Goal: Find specific page/section: Find specific page/section

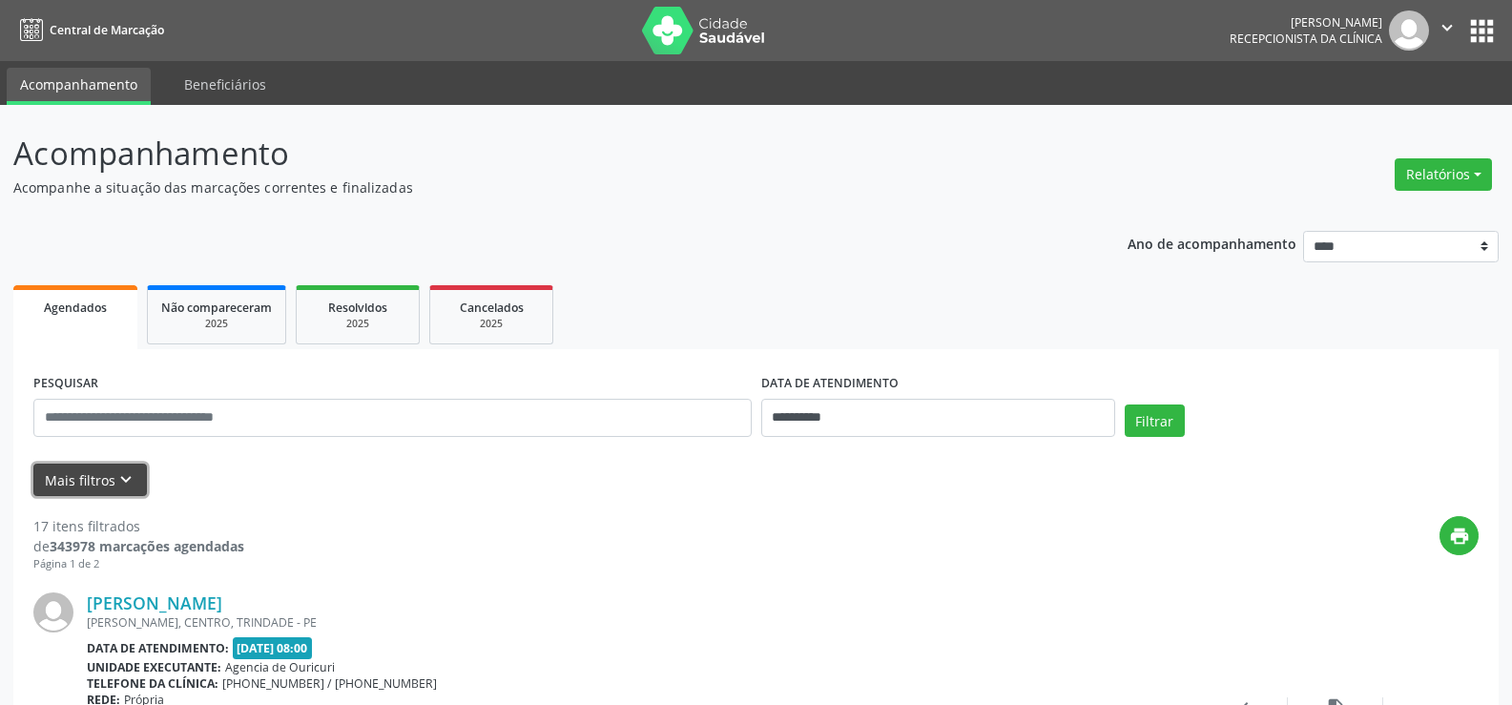
click at [95, 481] on button "Mais filtros keyboard_arrow_down" at bounding box center [90, 480] width 114 height 33
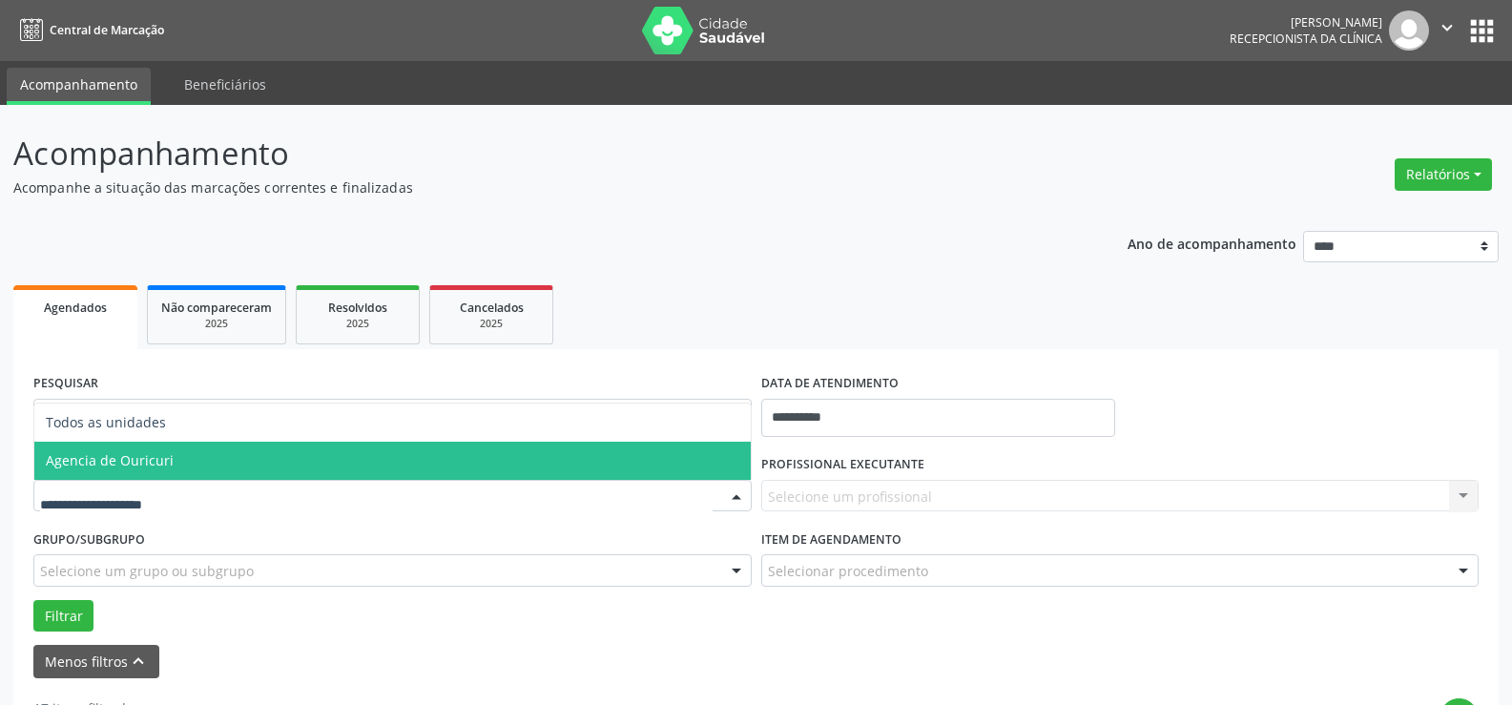
click at [125, 463] on span "Agencia de Ouricuri" at bounding box center [110, 460] width 128 height 18
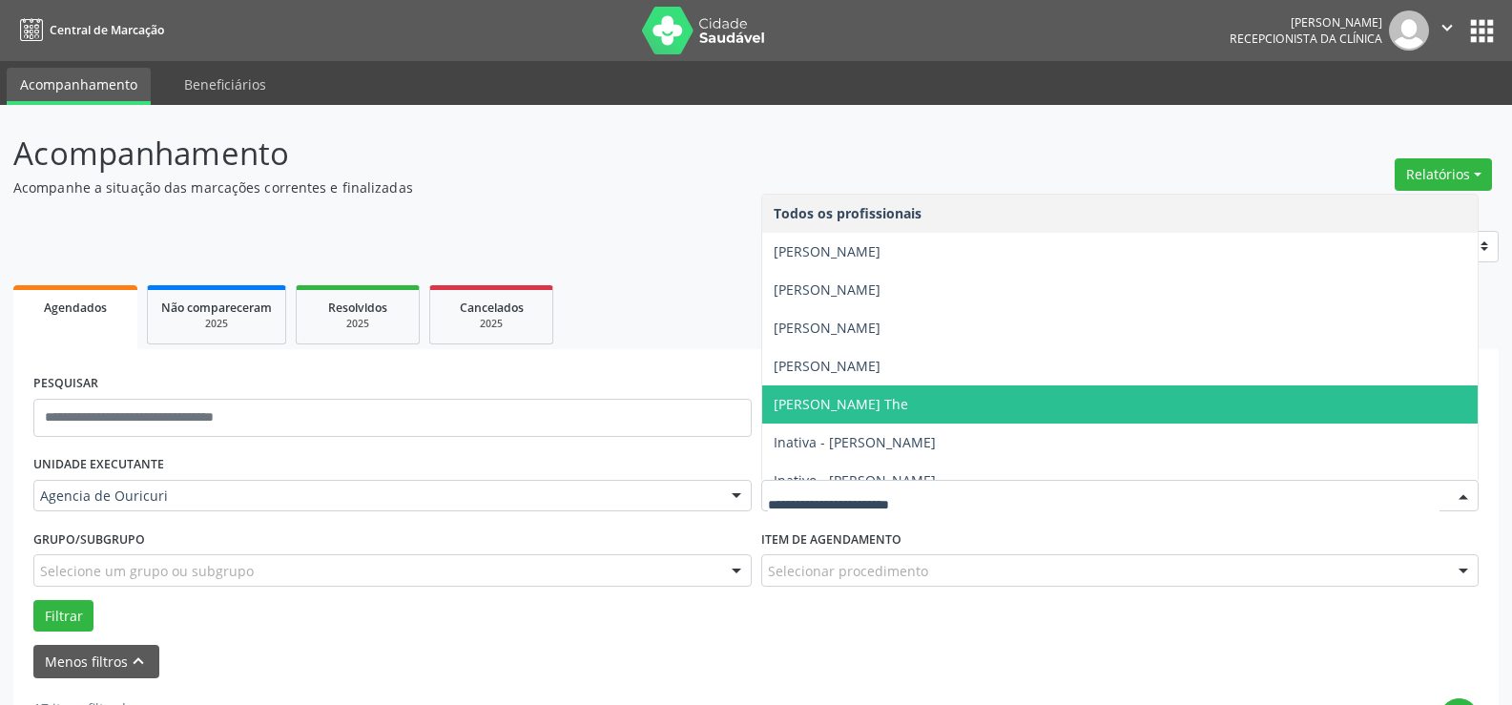
scroll to position [95, 0]
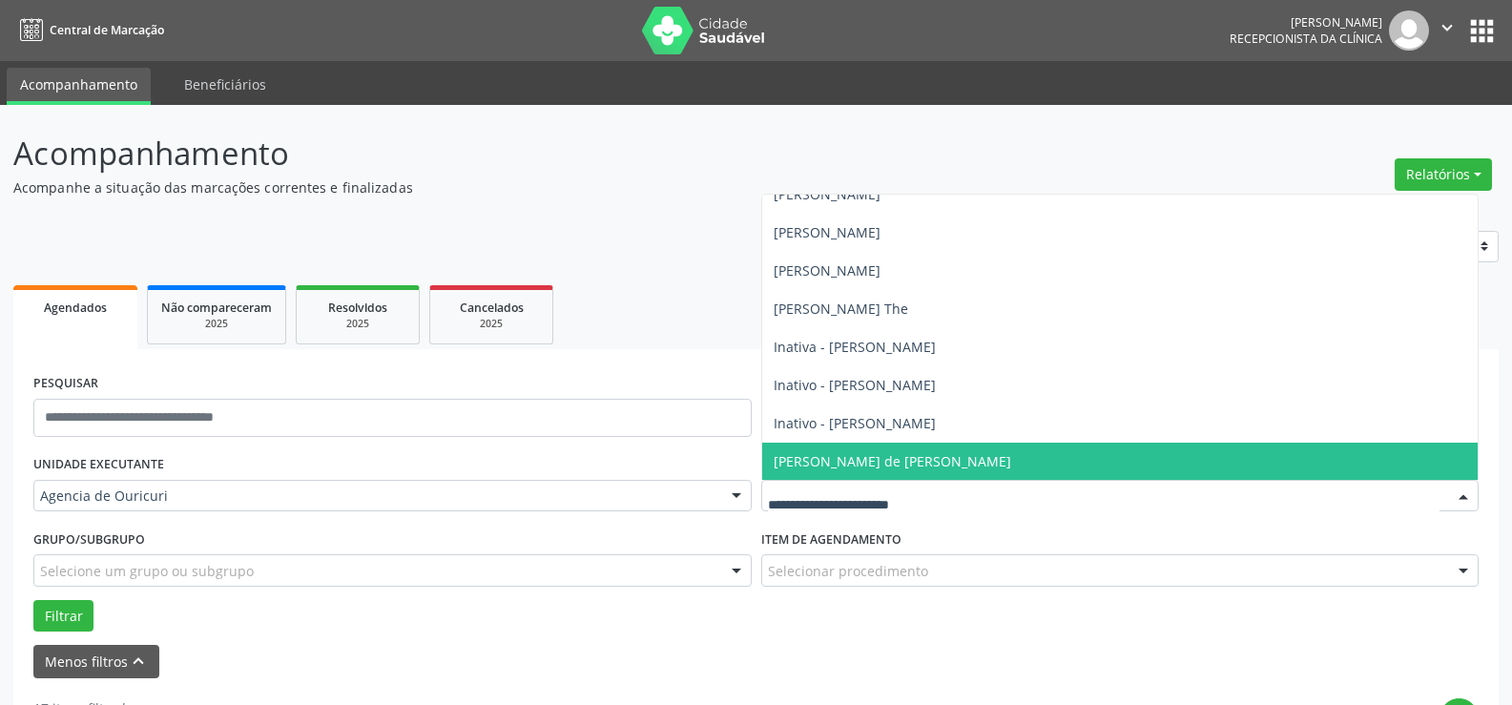
click at [884, 452] on span "[PERSON_NAME] de [PERSON_NAME]" at bounding box center [892, 461] width 237 height 18
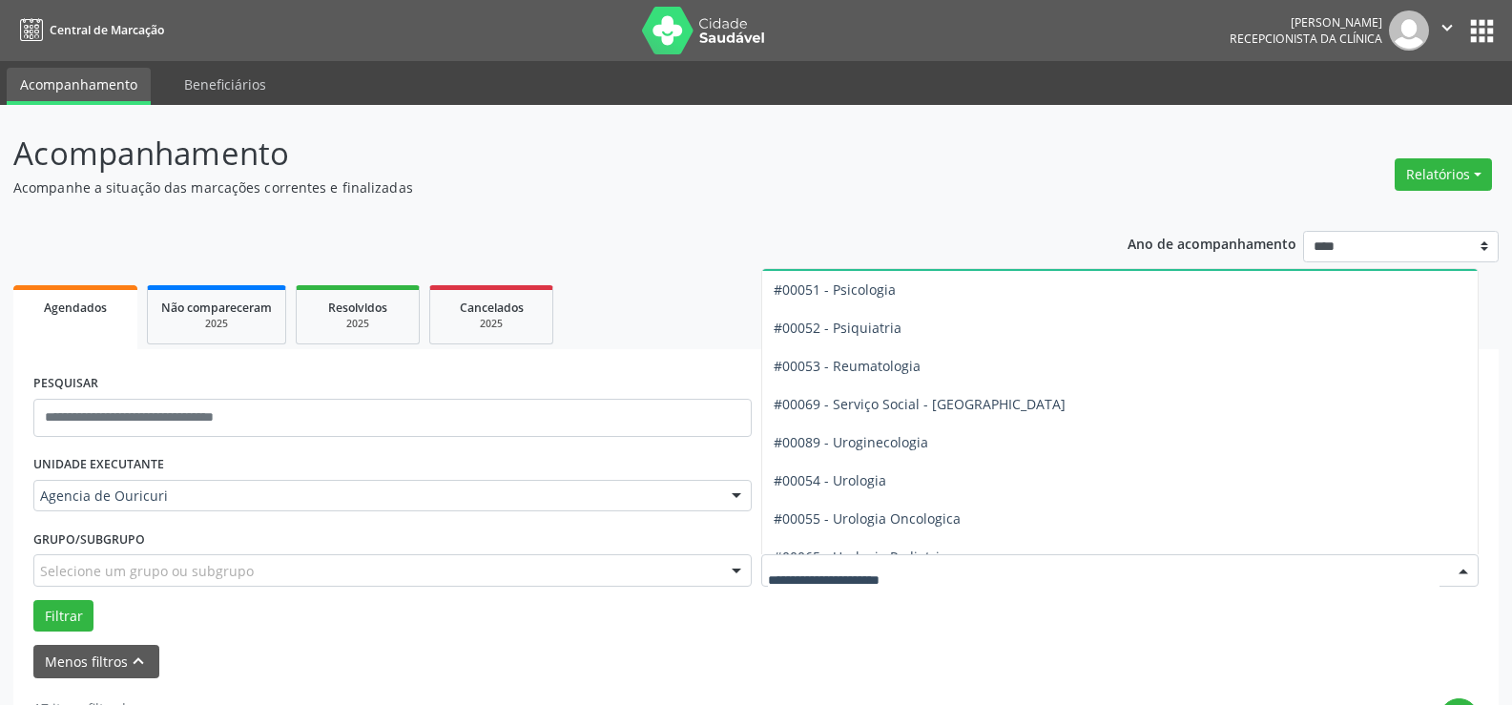
scroll to position [3243, 0]
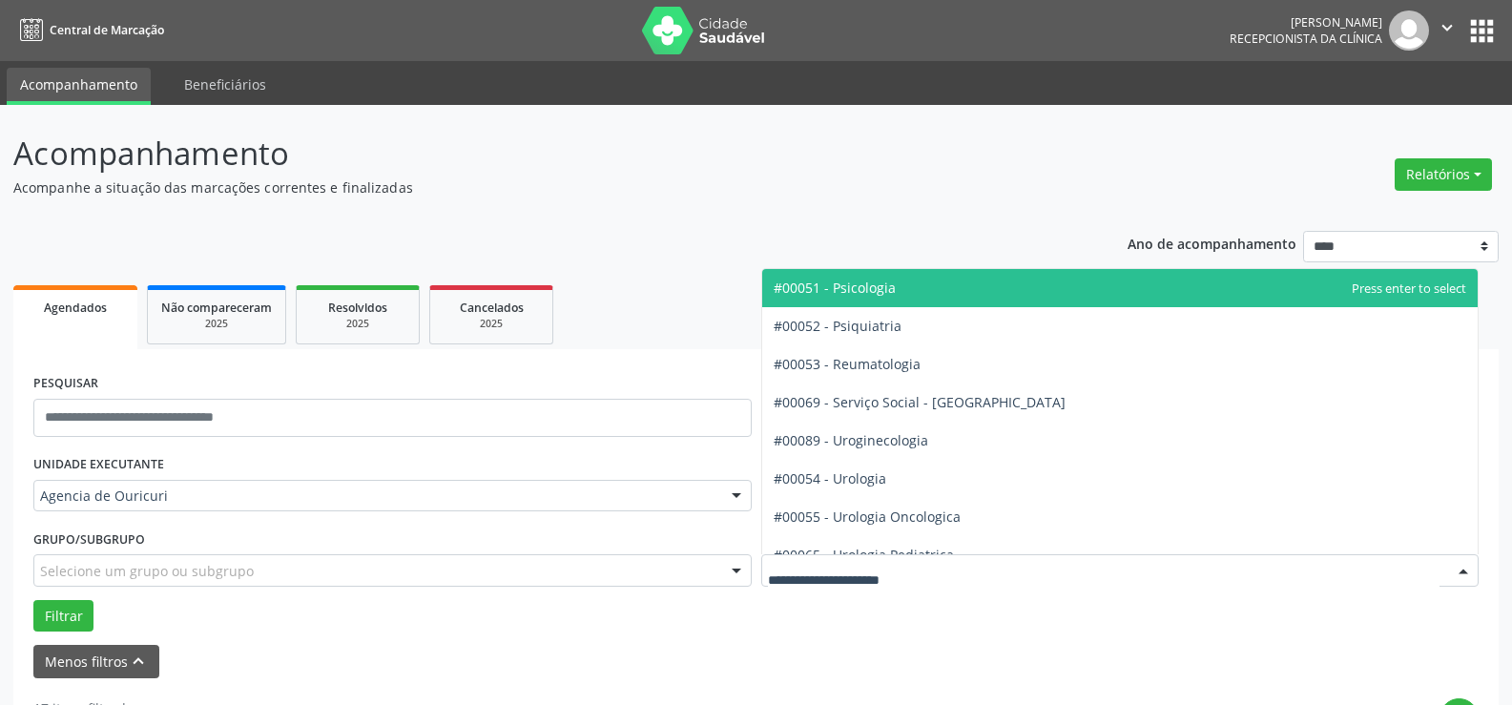
click at [932, 276] on span "#00051 - Psicologia" at bounding box center [1120, 288] width 716 height 38
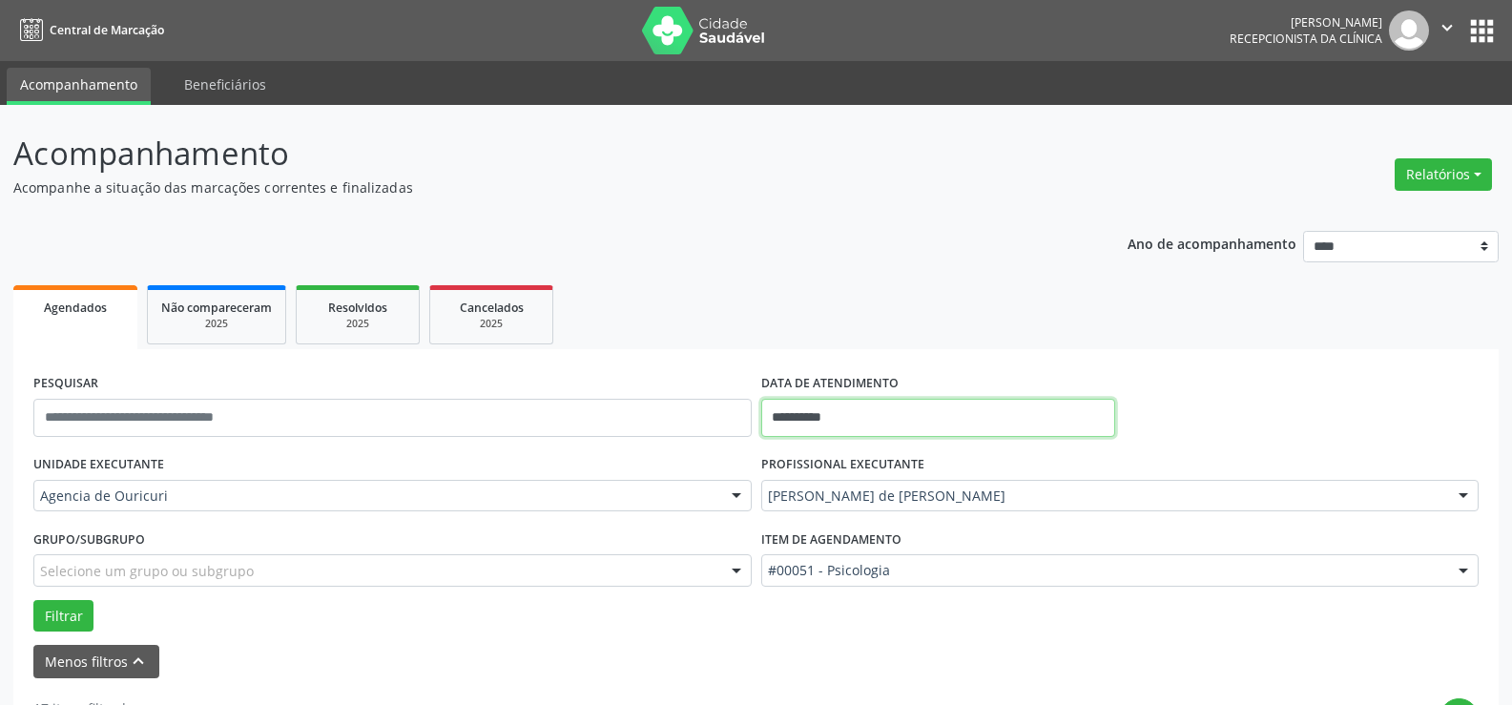
click at [920, 425] on input "**********" at bounding box center [938, 418] width 354 height 38
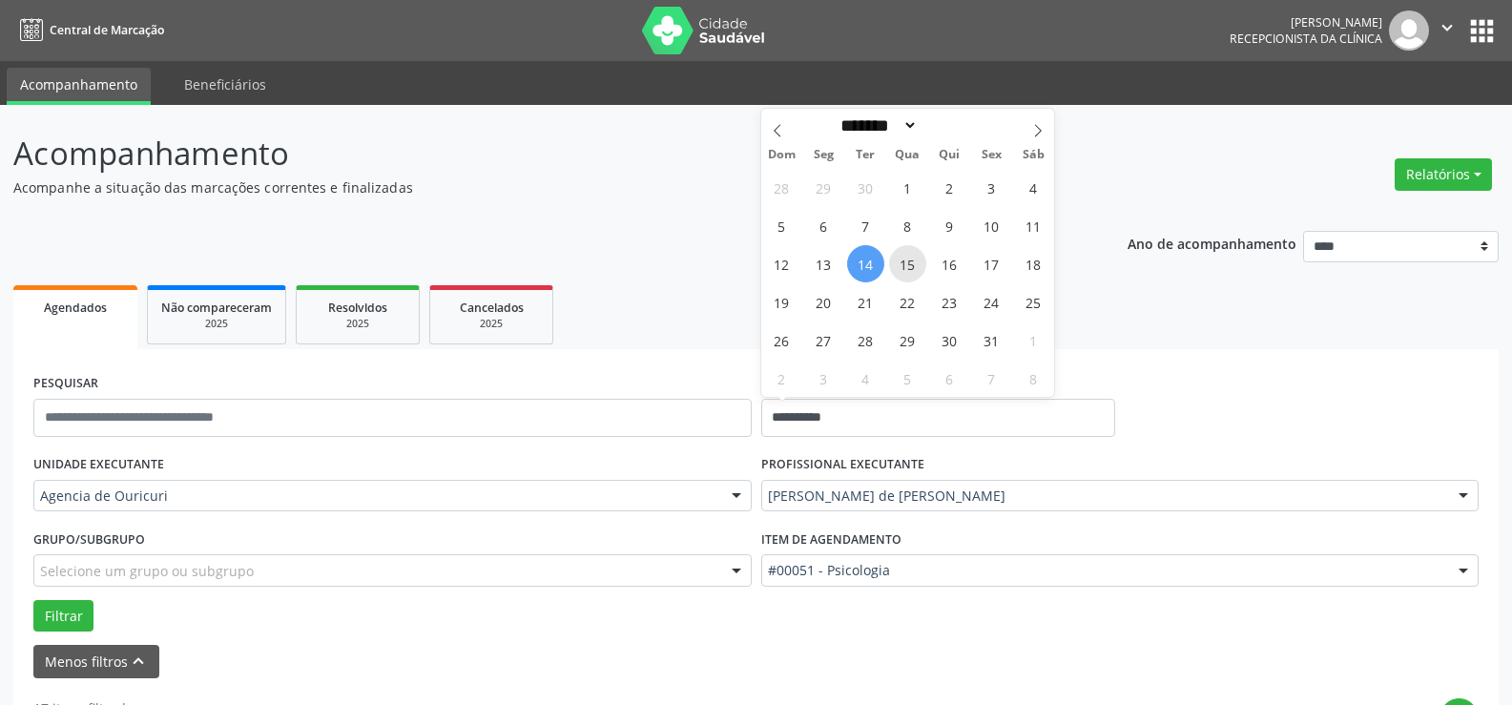
click at [896, 264] on span "15" at bounding box center [907, 263] width 37 height 37
type input "**********"
click at [896, 264] on span "15" at bounding box center [907, 263] width 37 height 37
click at [50, 620] on button "Filtrar" at bounding box center [63, 616] width 60 height 32
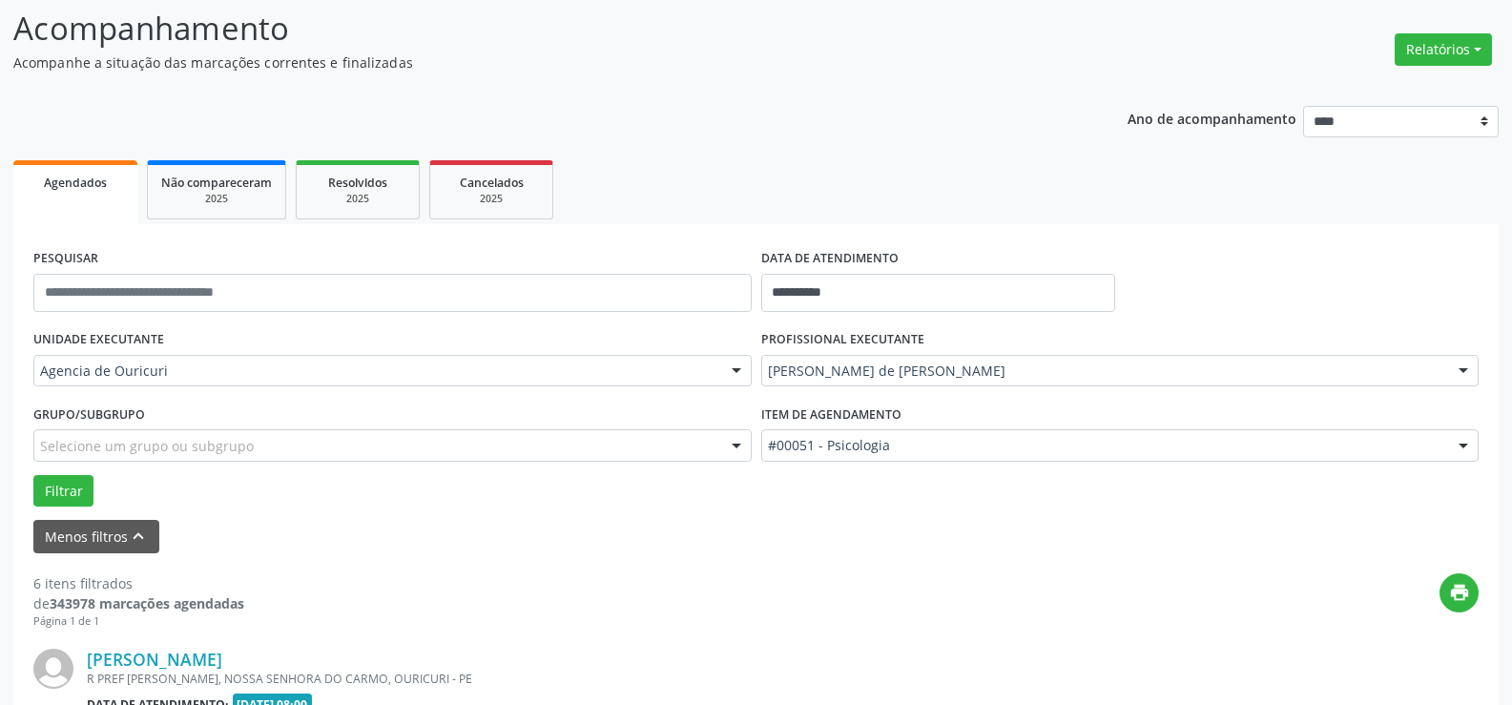
scroll to position [382, 0]
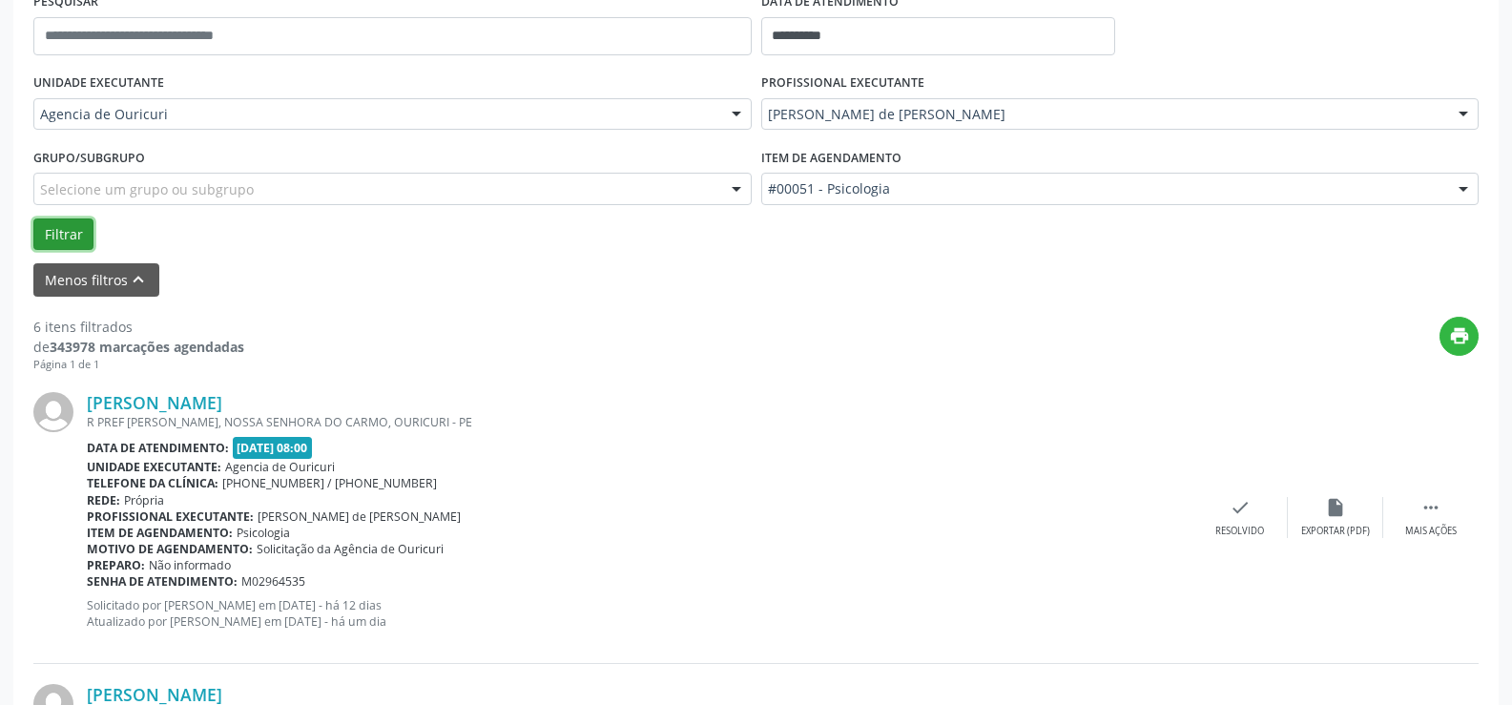
click at [59, 219] on button "Filtrar" at bounding box center [63, 234] width 60 height 32
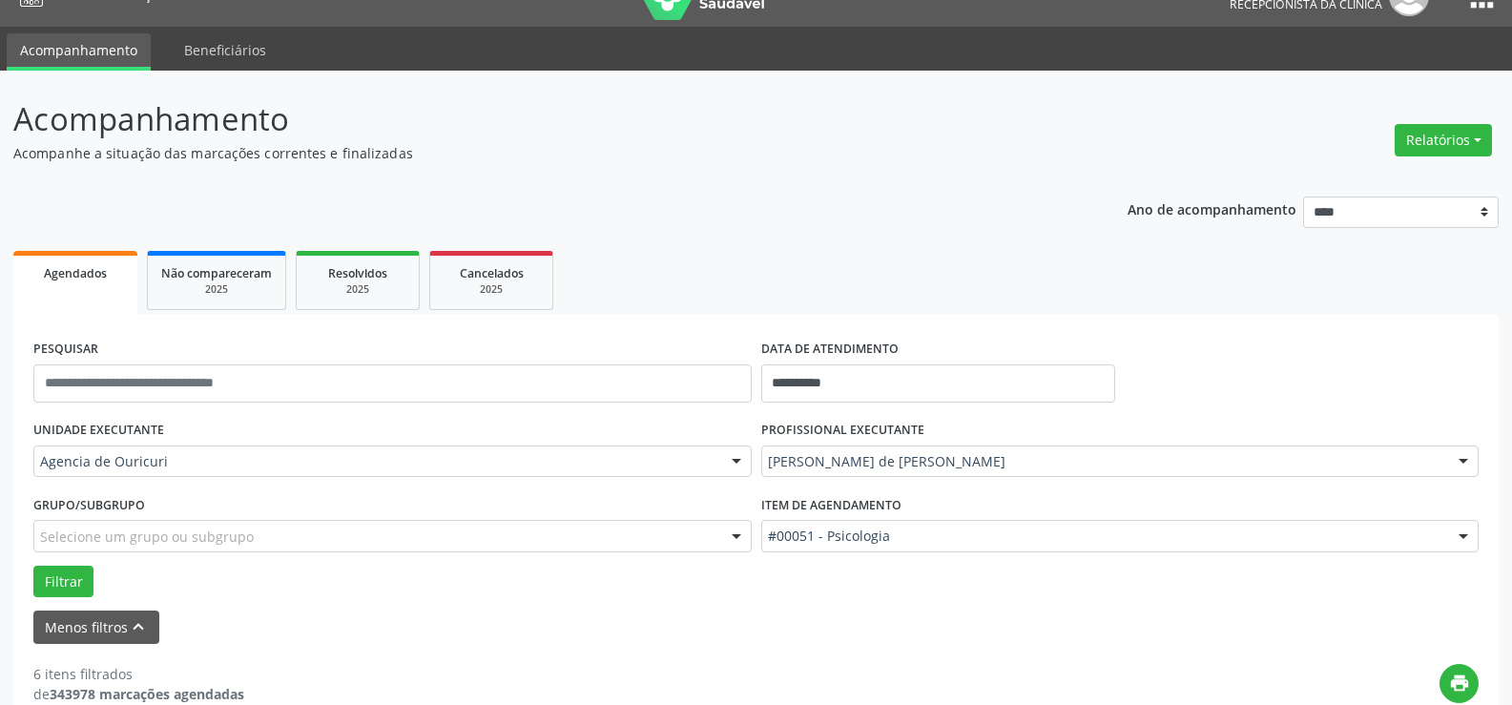
scroll to position [17, 0]
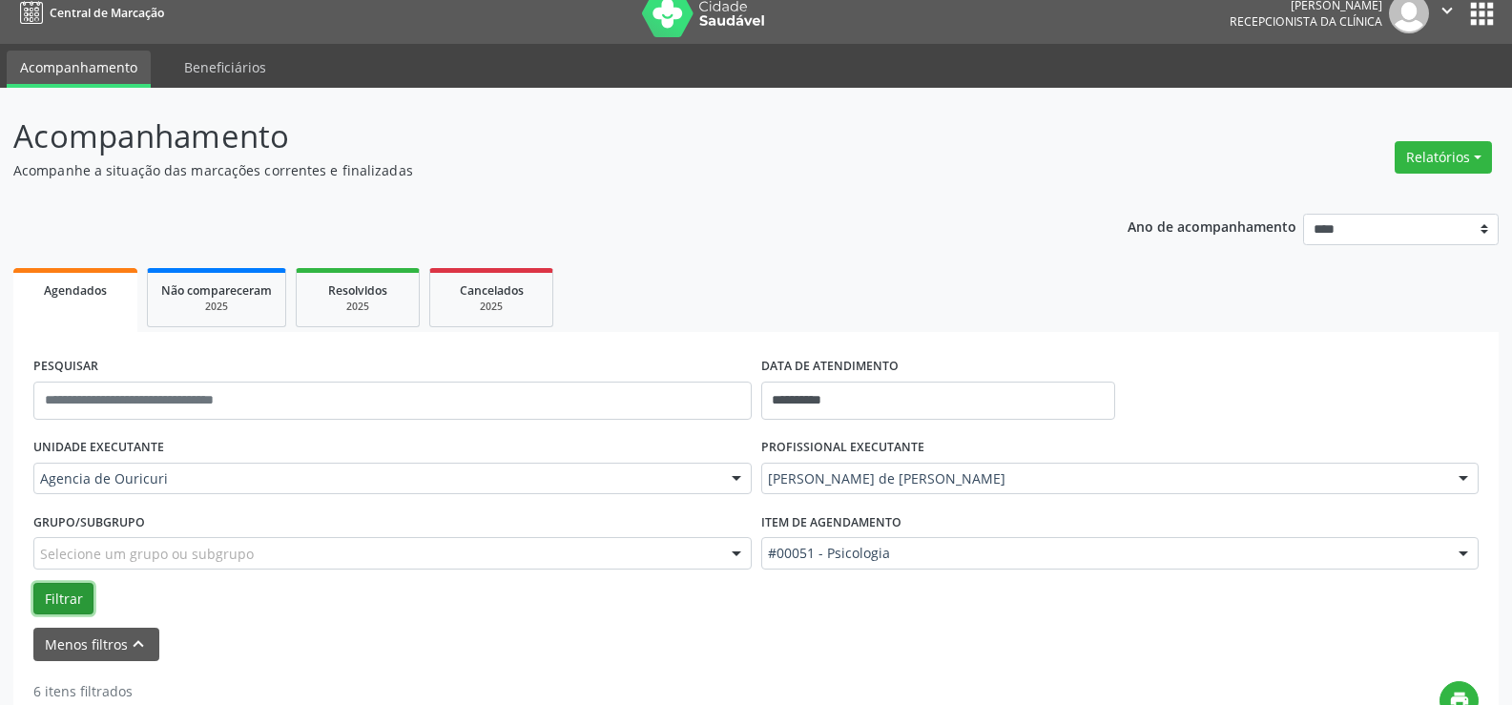
click at [54, 609] on button "Filtrar" at bounding box center [63, 599] width 60 height 32
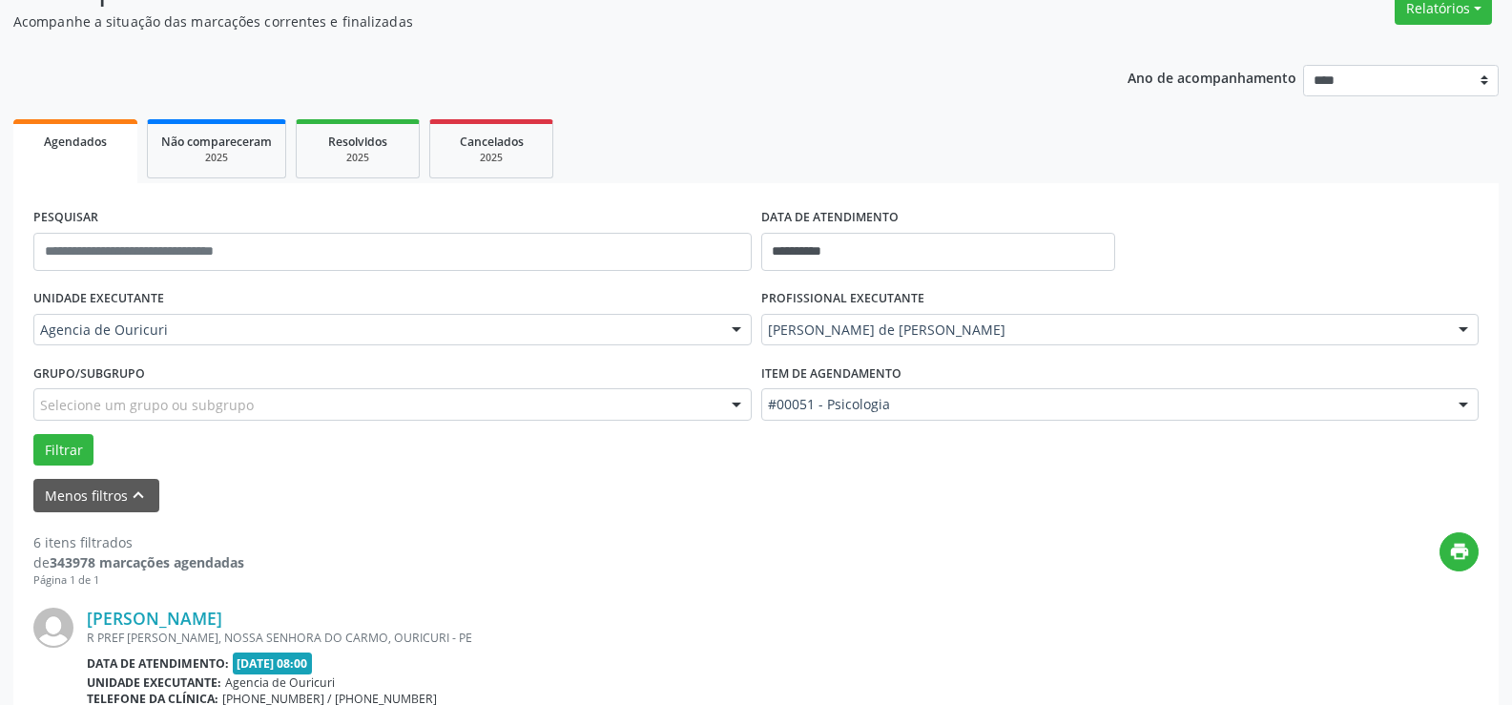
scroll to position [0, 0]
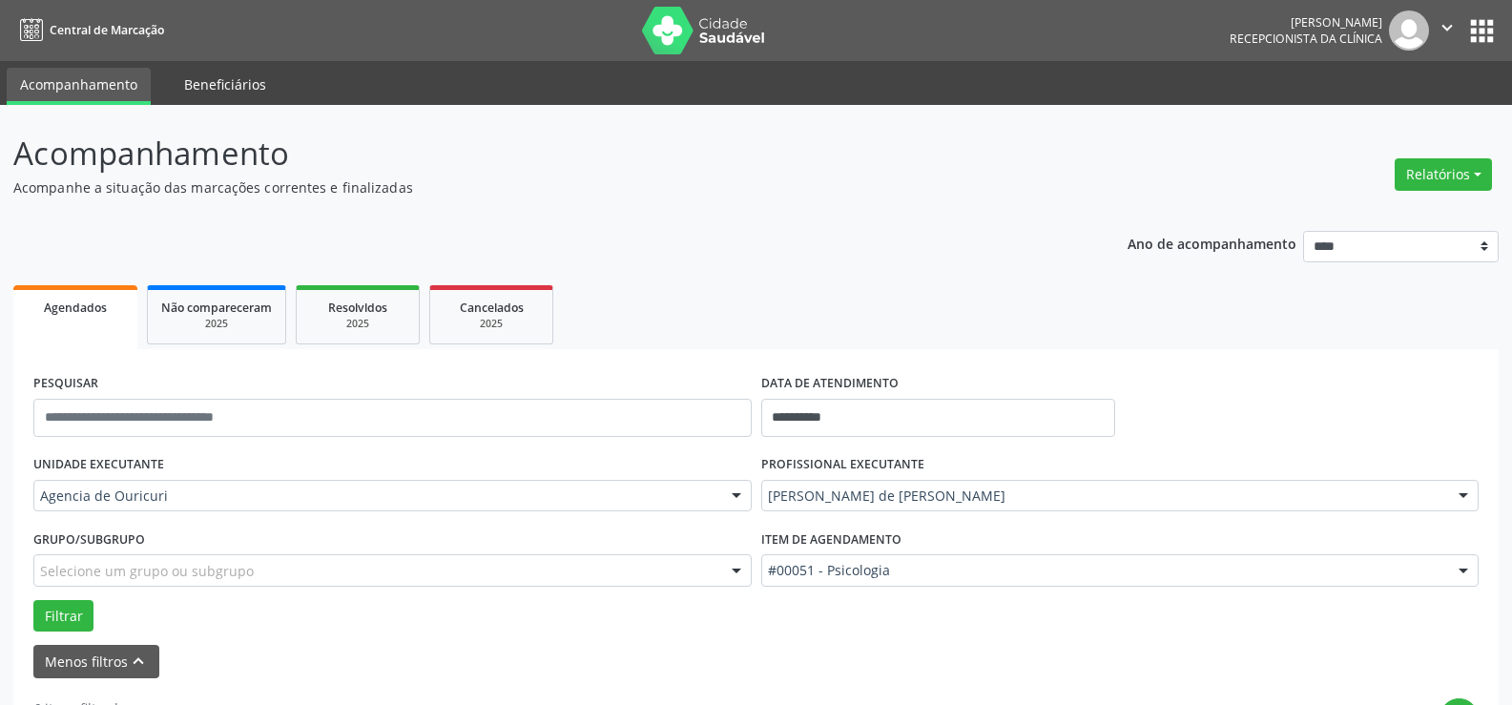
click at [185, 75] on link "Beneficiários" at bounding box center [225, 84] width 109 height 33
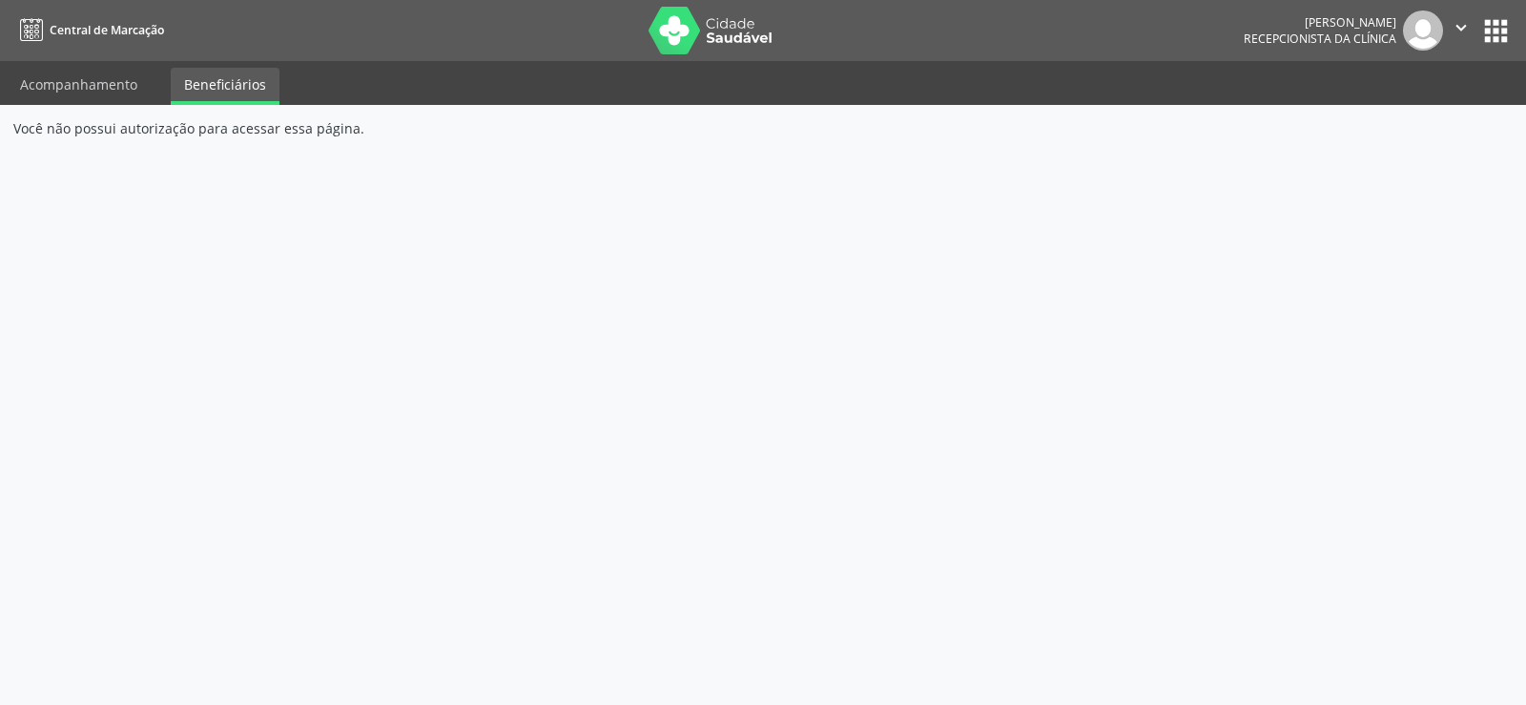
click at [152, 89] on ul "Acompanhamento Beneficiários" at bounding box center [763, 83] width 1526 height 44
click at [133, 87] on link "Acompanhamento" at bounding box center [79, 84] width 144 height 33
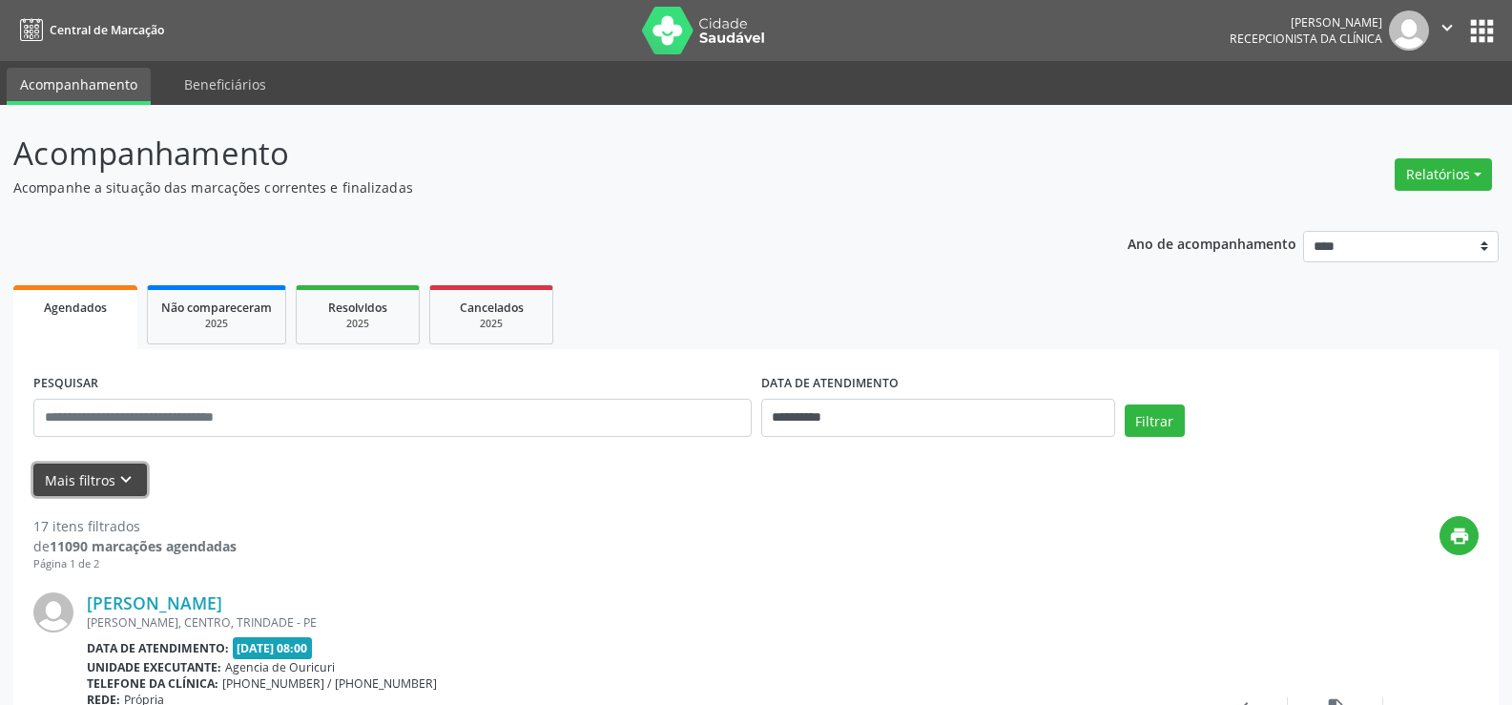
click at [89, 491] on button "Mais filtros keyboard_arrow_down" at bounding box center [90, 480] width 114 height 33
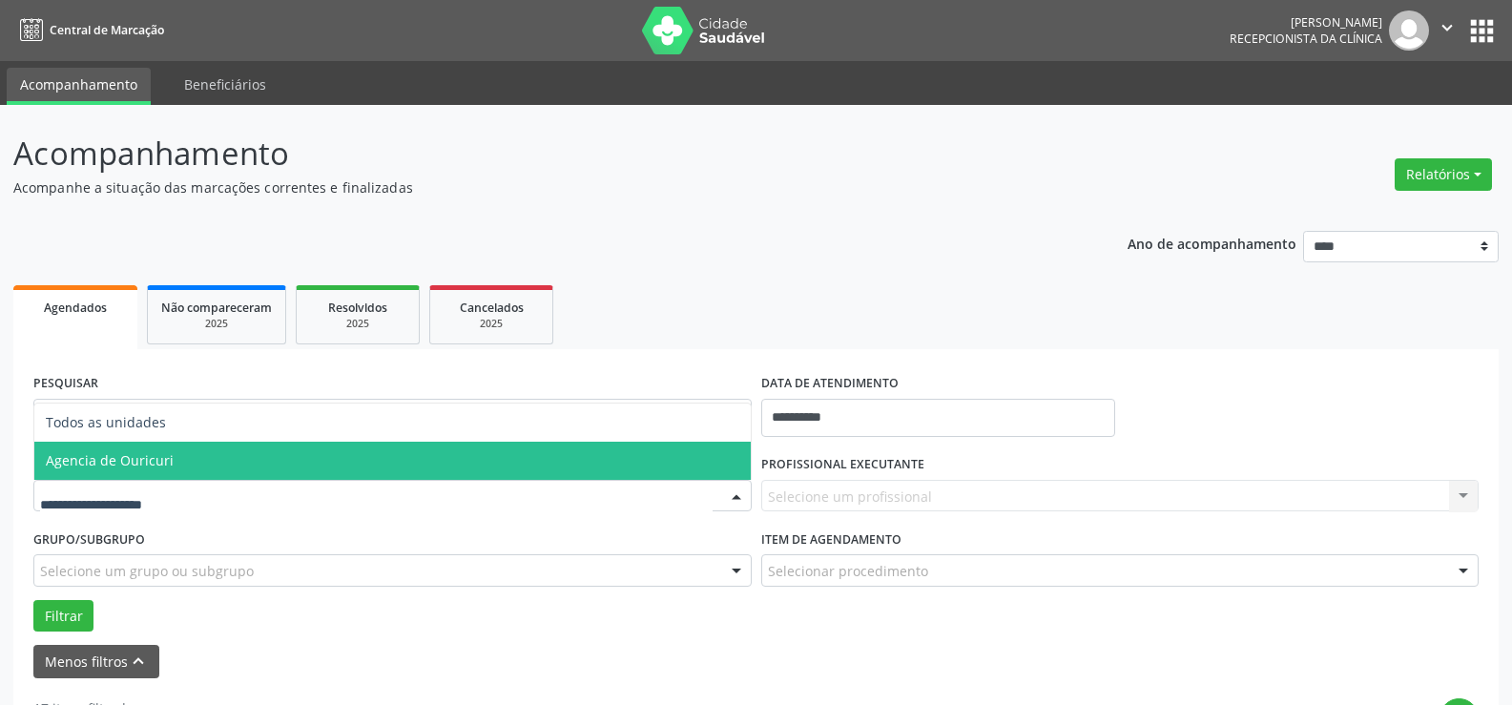
click at [111, 442] on span "Agencia de Ouricuri" at bounding box center [392, 461] width 716 height 38
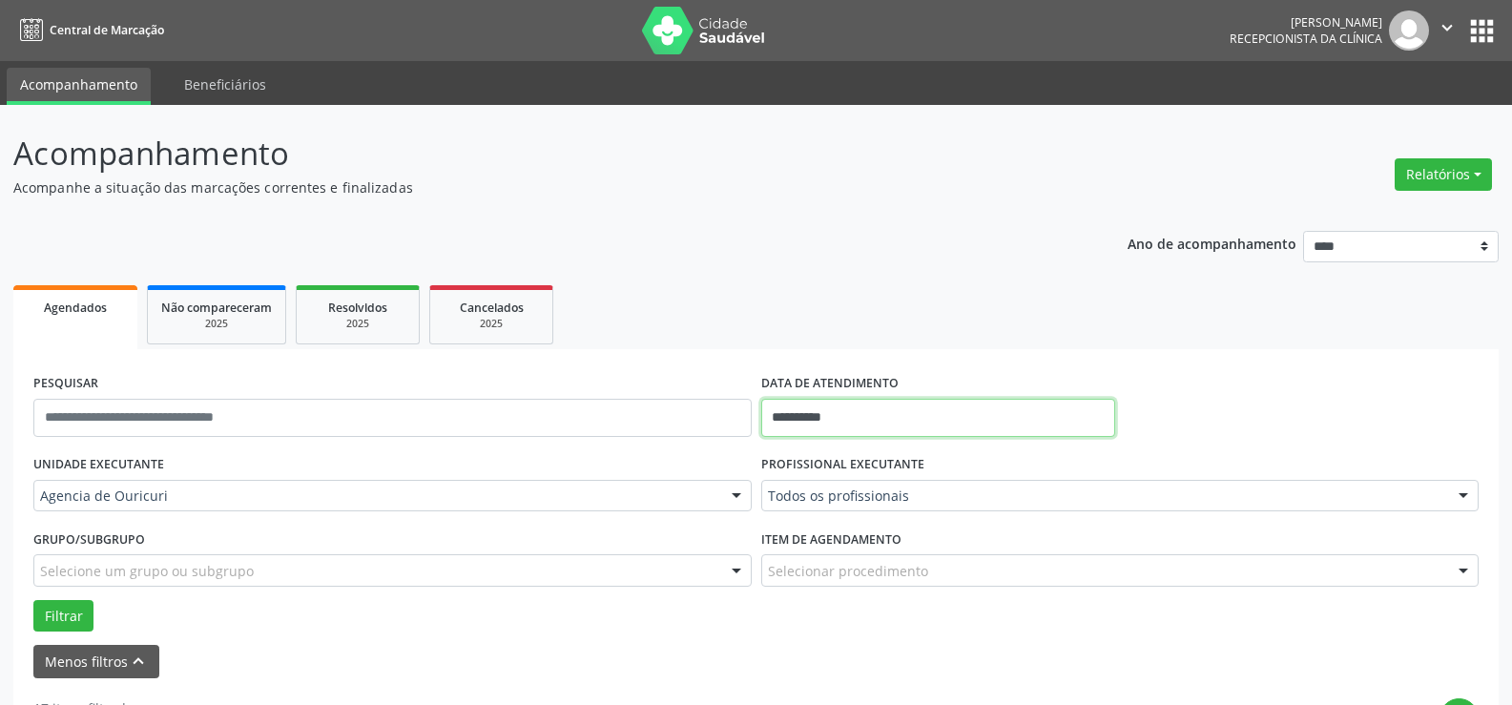
click at [845, 429] on input "**********" at bounding box center [938, 418] width 354 height 38
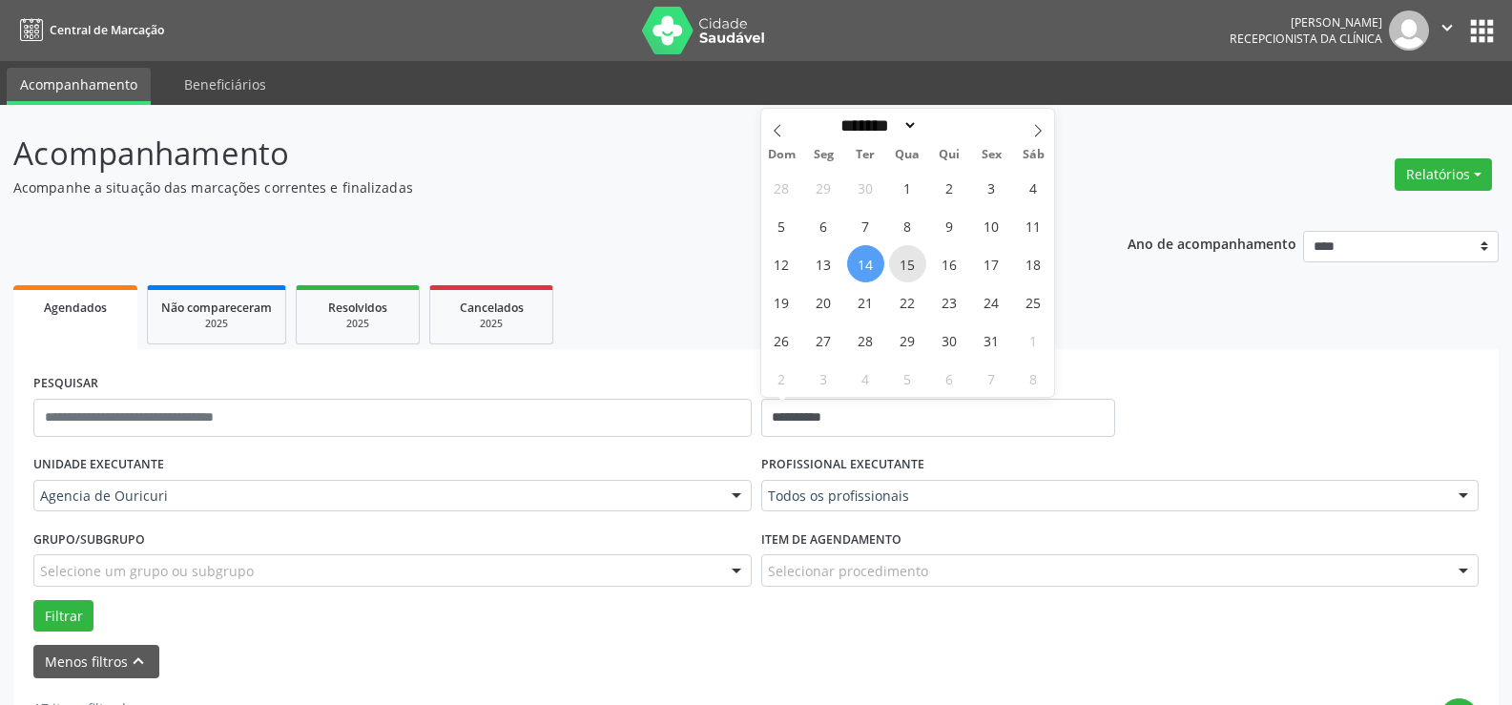
click at [902, 259] on span "15" at bounding box center [907, 263] width 37 height 37
type input "**********"
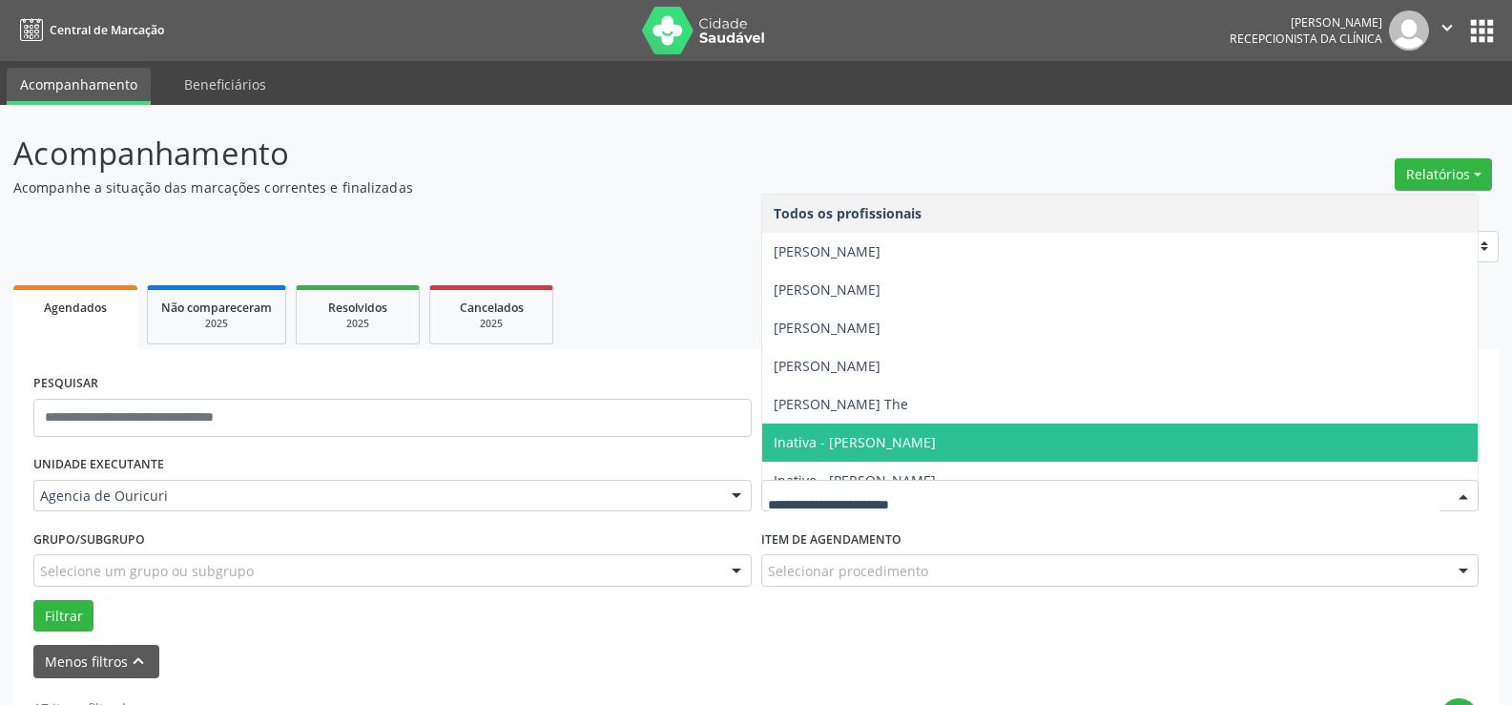
scroll to position [95, 0]
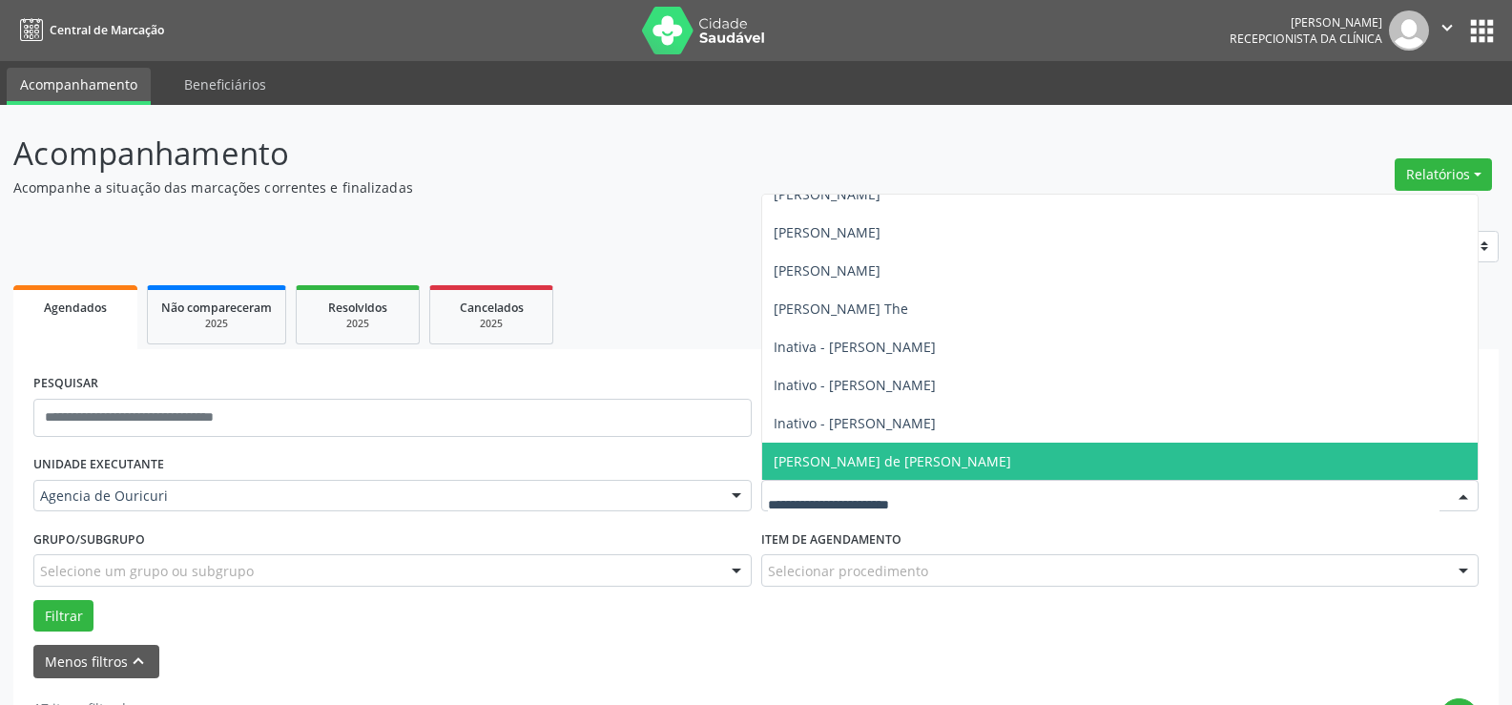
click at [834, 454] on span "[PERSON_NAME] de [PERSON_NAME]" at bounding box center [892, 461] width 237 height 18
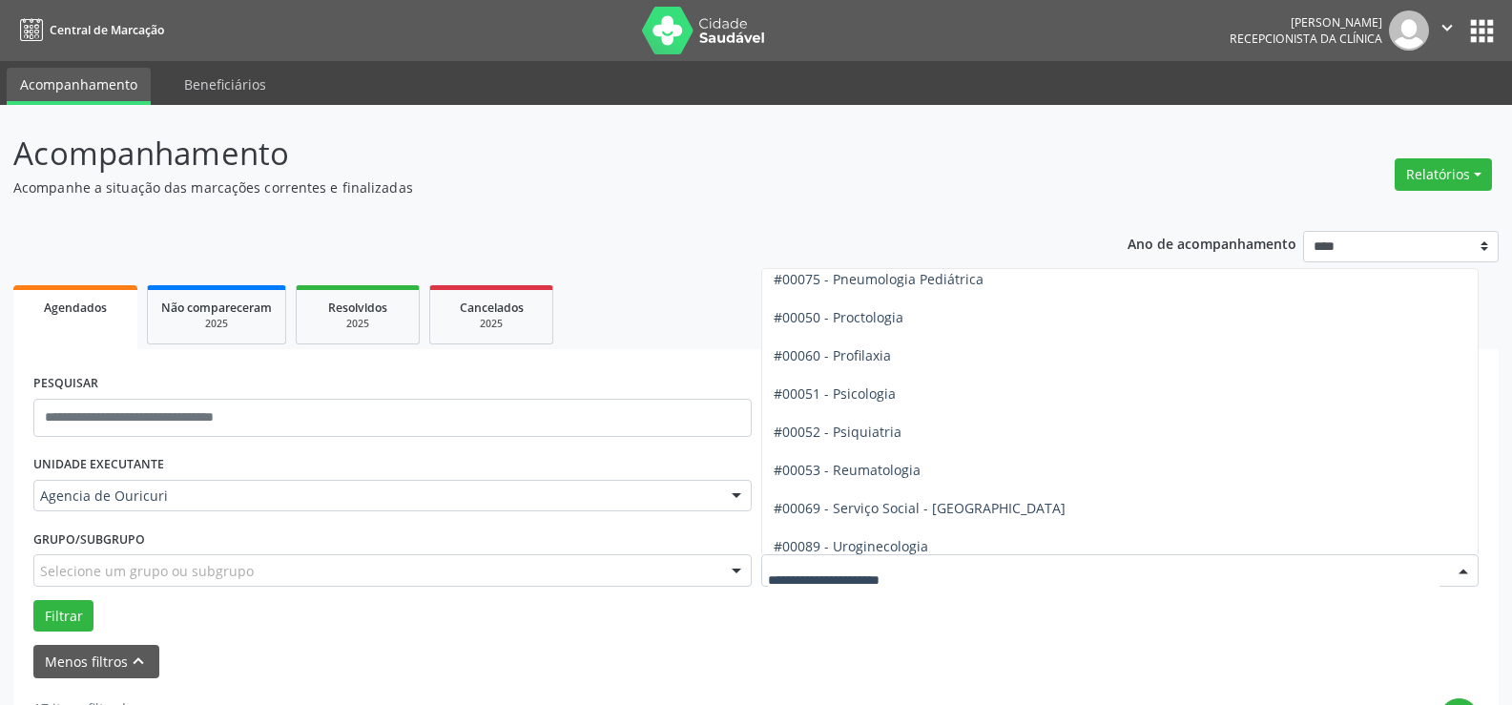
scroll to position [3148, 0]
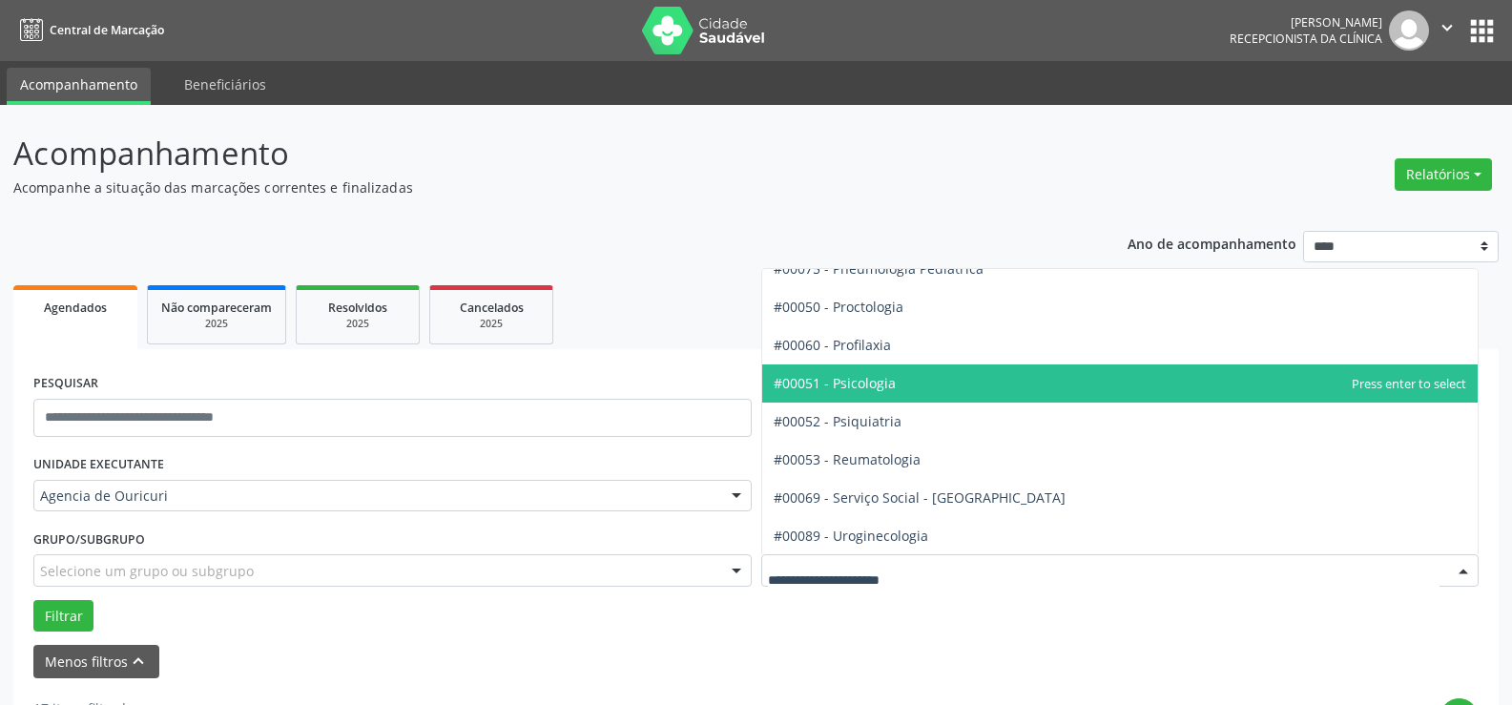
click at [920, 391] on span "#00051 - Psicologia" at bounding box center [1120, 383] width 716 height 38
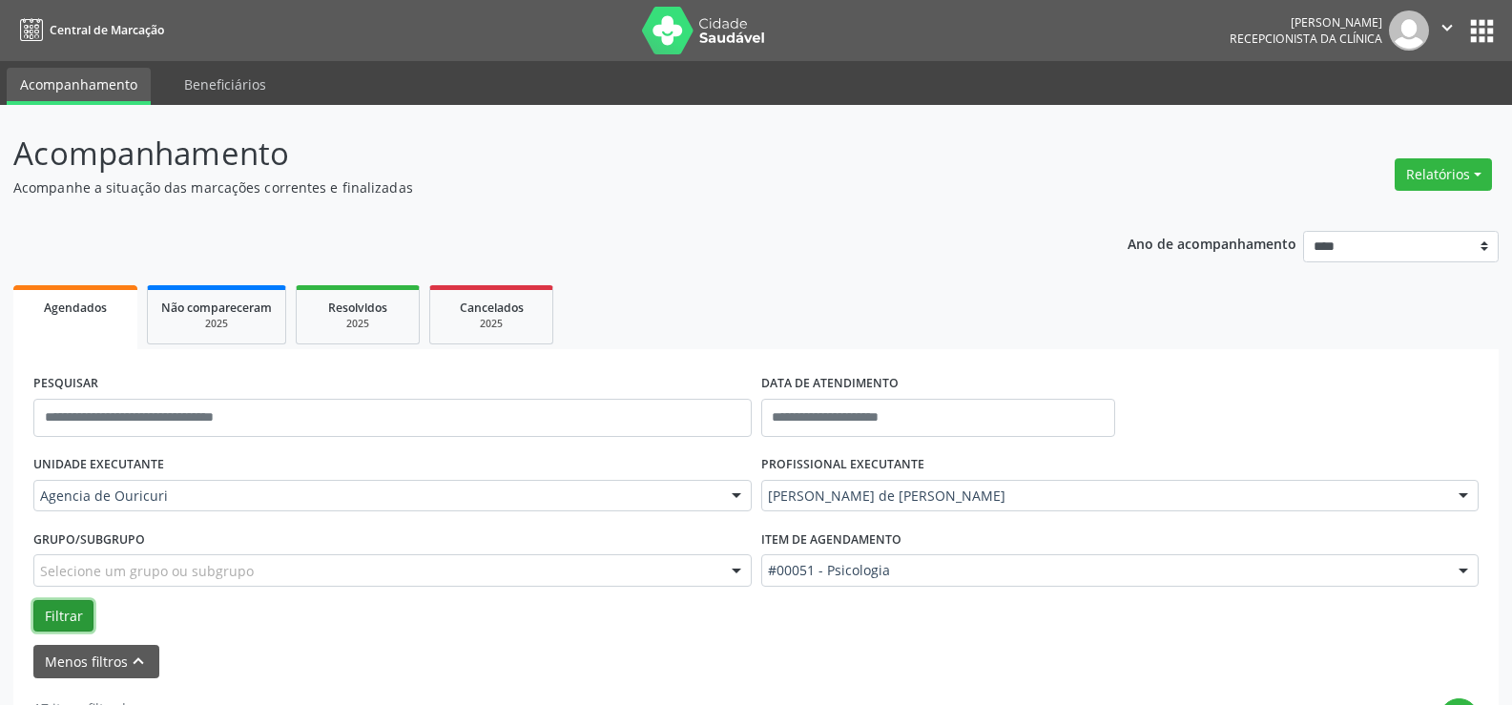
click at [45, 620] on button "Filtrar" at bounding box center [63, 616] width 60 height 32
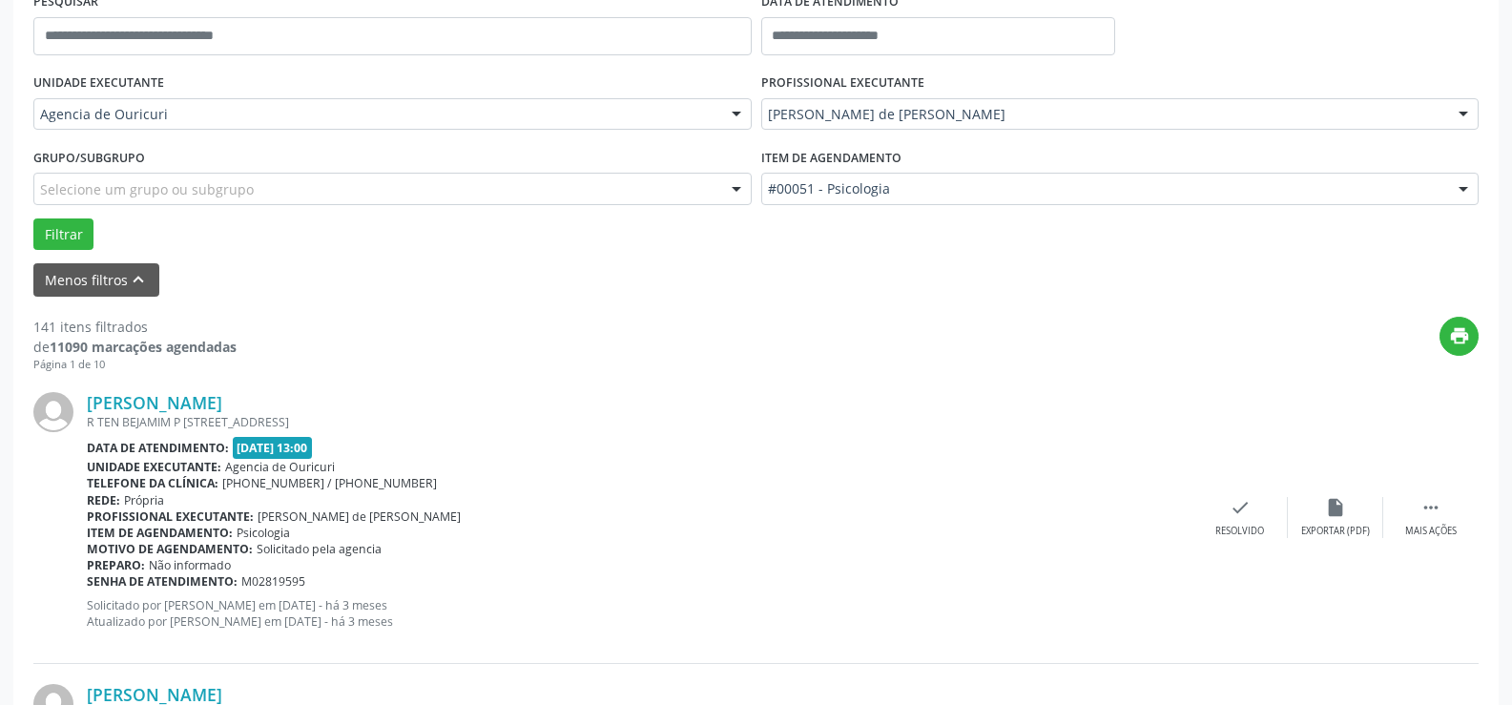
scroll to position [95, 0]
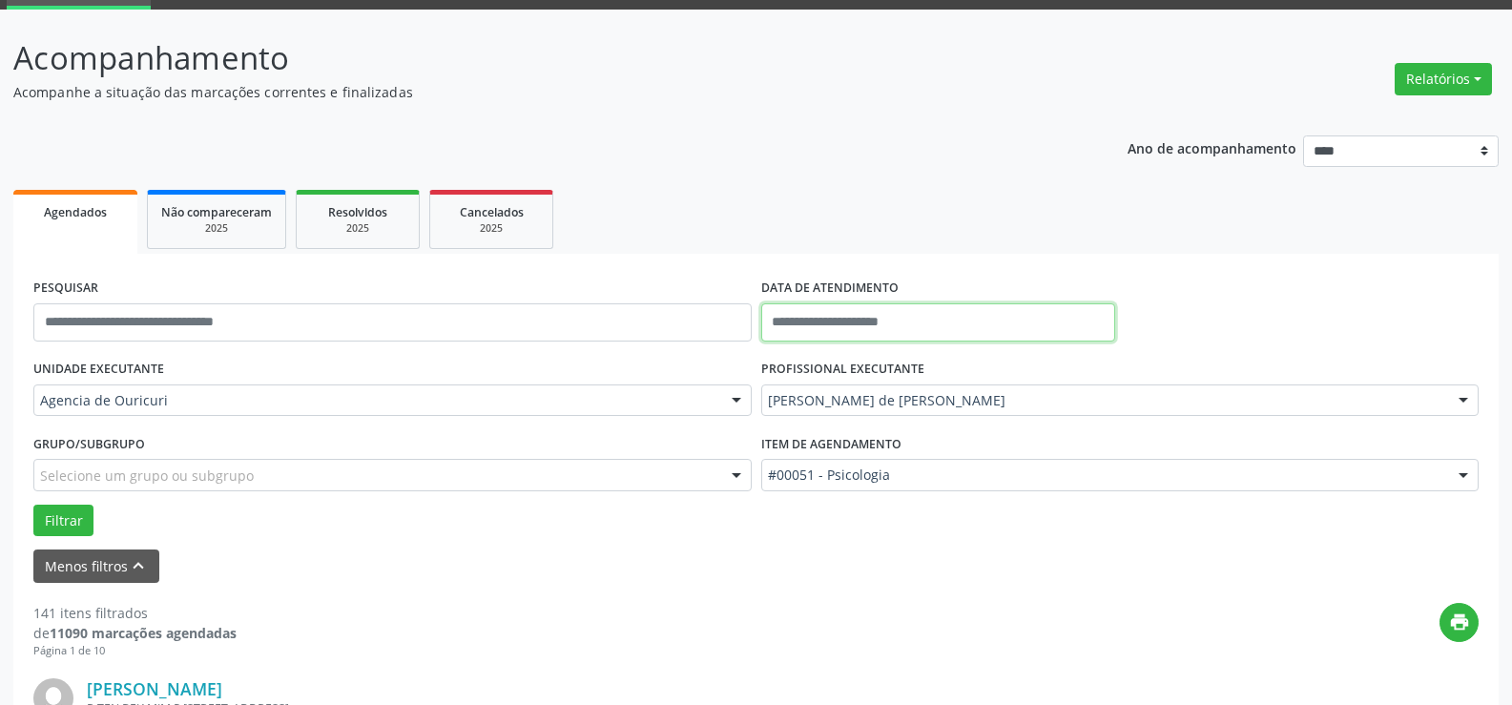
click at [908, 314] on input "text" at bounding box center [938, 322] width 354 height 38
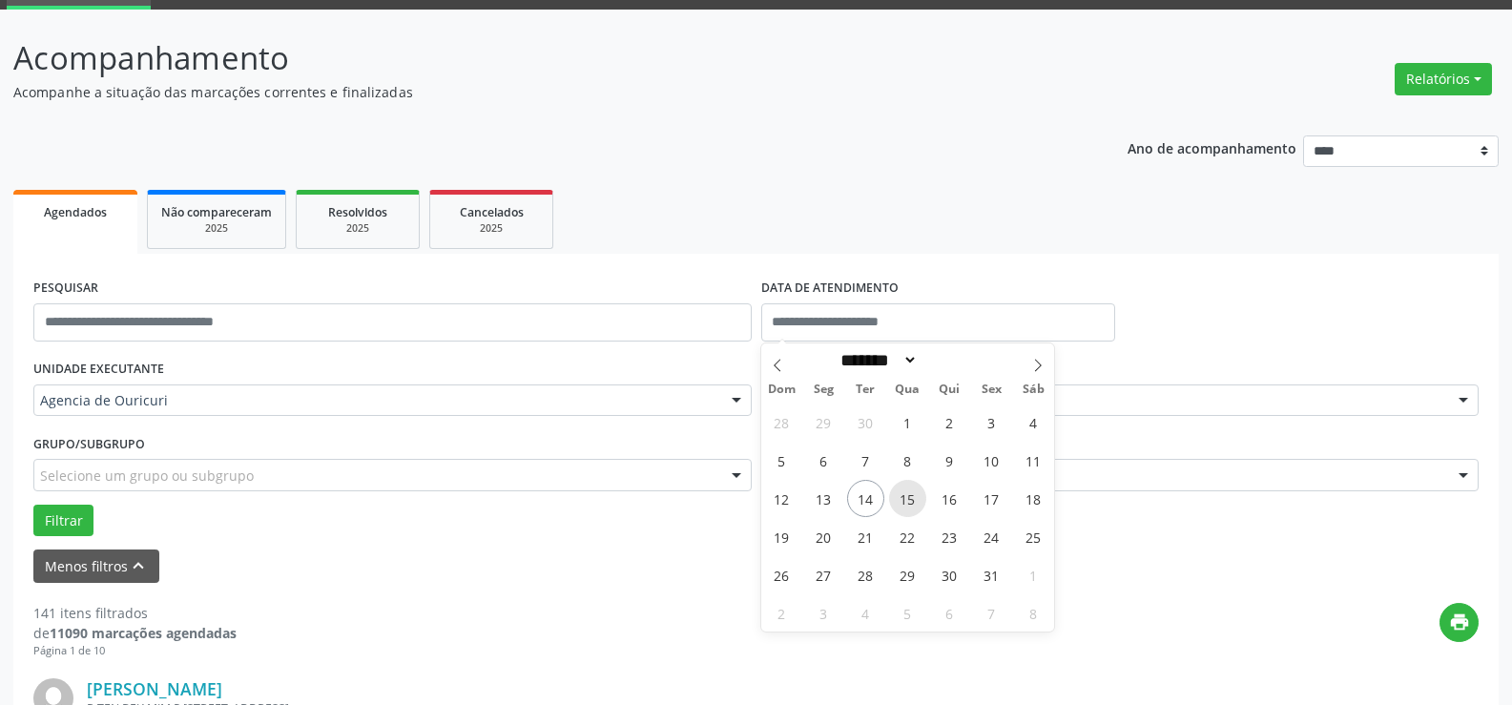
click at [908, 508] on span "15" at bounding box center [907, 498] width 37 height 37
type input "**********"
click at [908, 508] on span "15" at bounding box center [907, 498] width 37 height 37
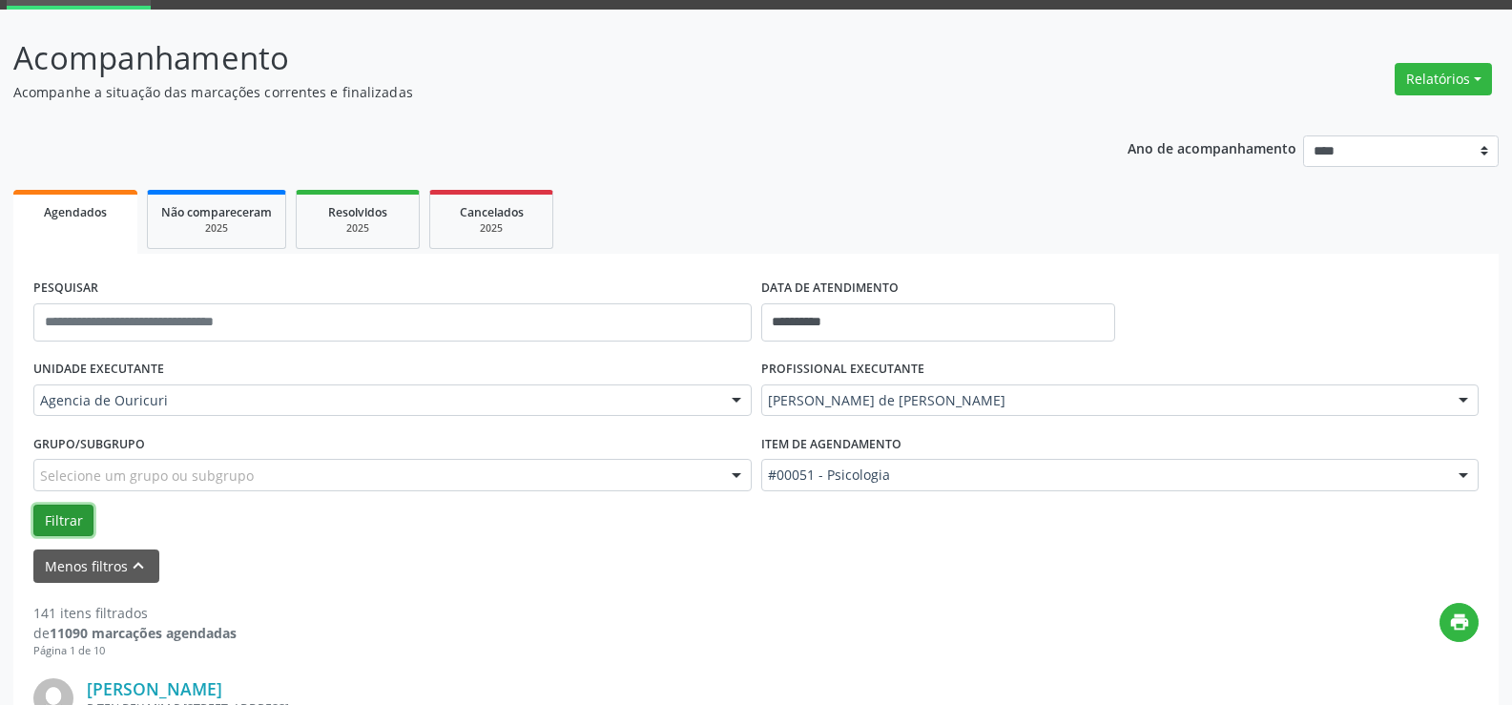
click at [79, 514] on button "Filtrar" at bounding box center [63, 521] width 60 height 32
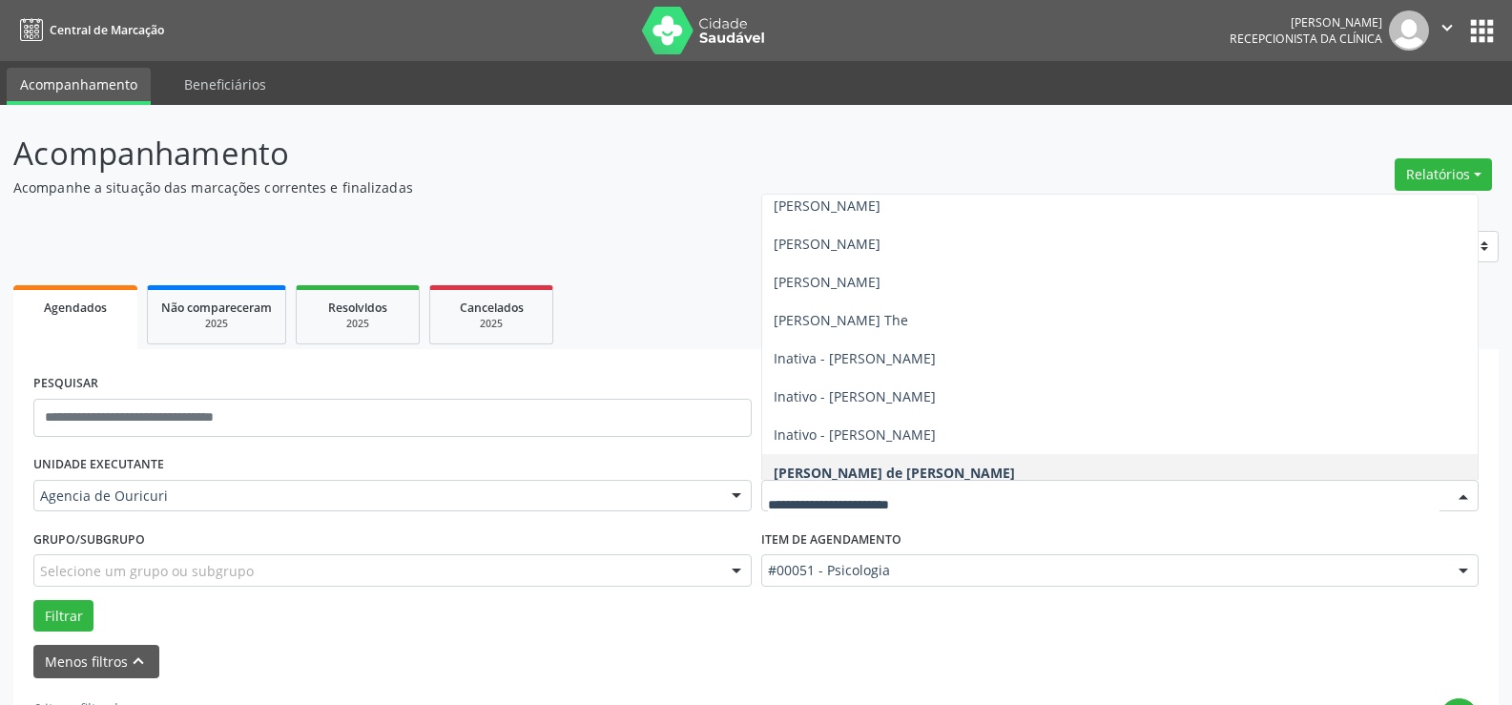
scroll to position [20, 0]
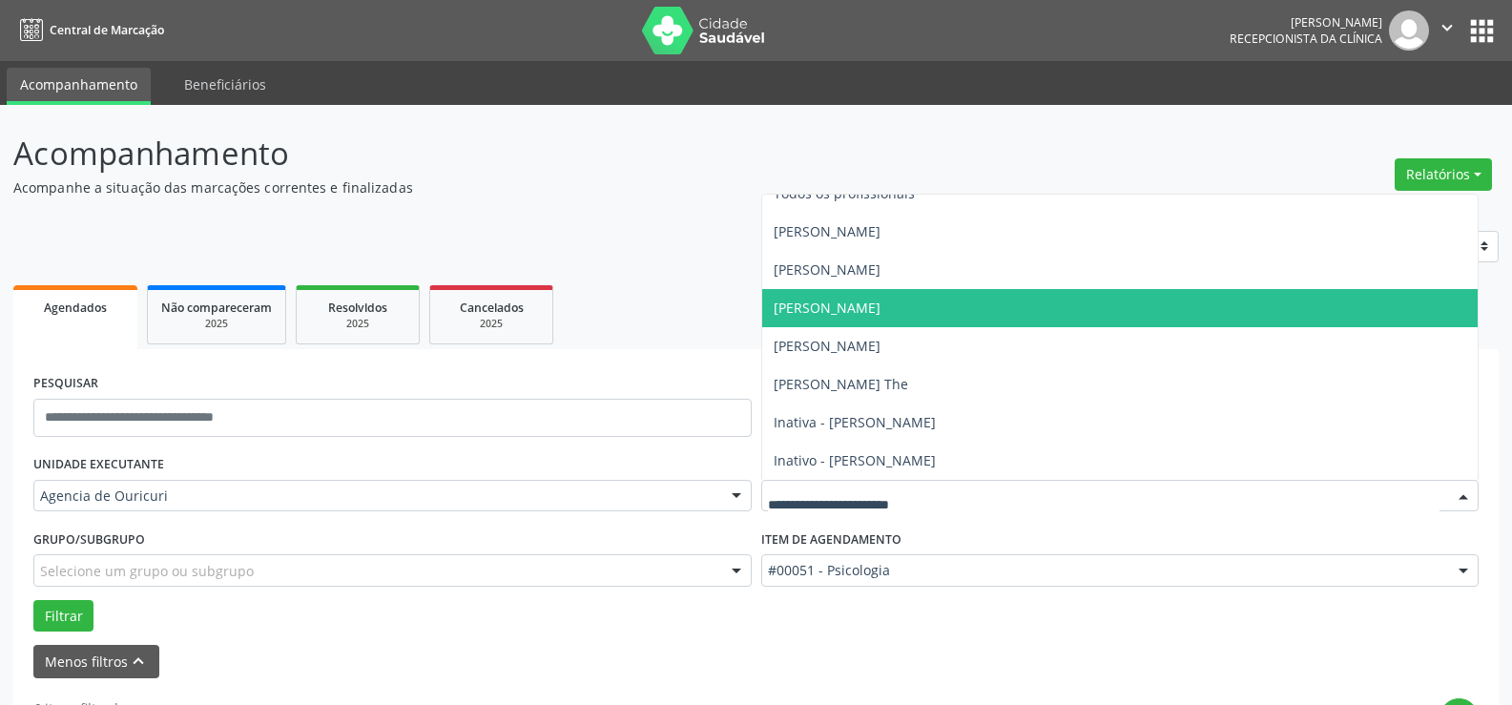
click at [880, 309] on span "[PERSON_NAME]" at bounding box center [827, 308] width 107 height 18
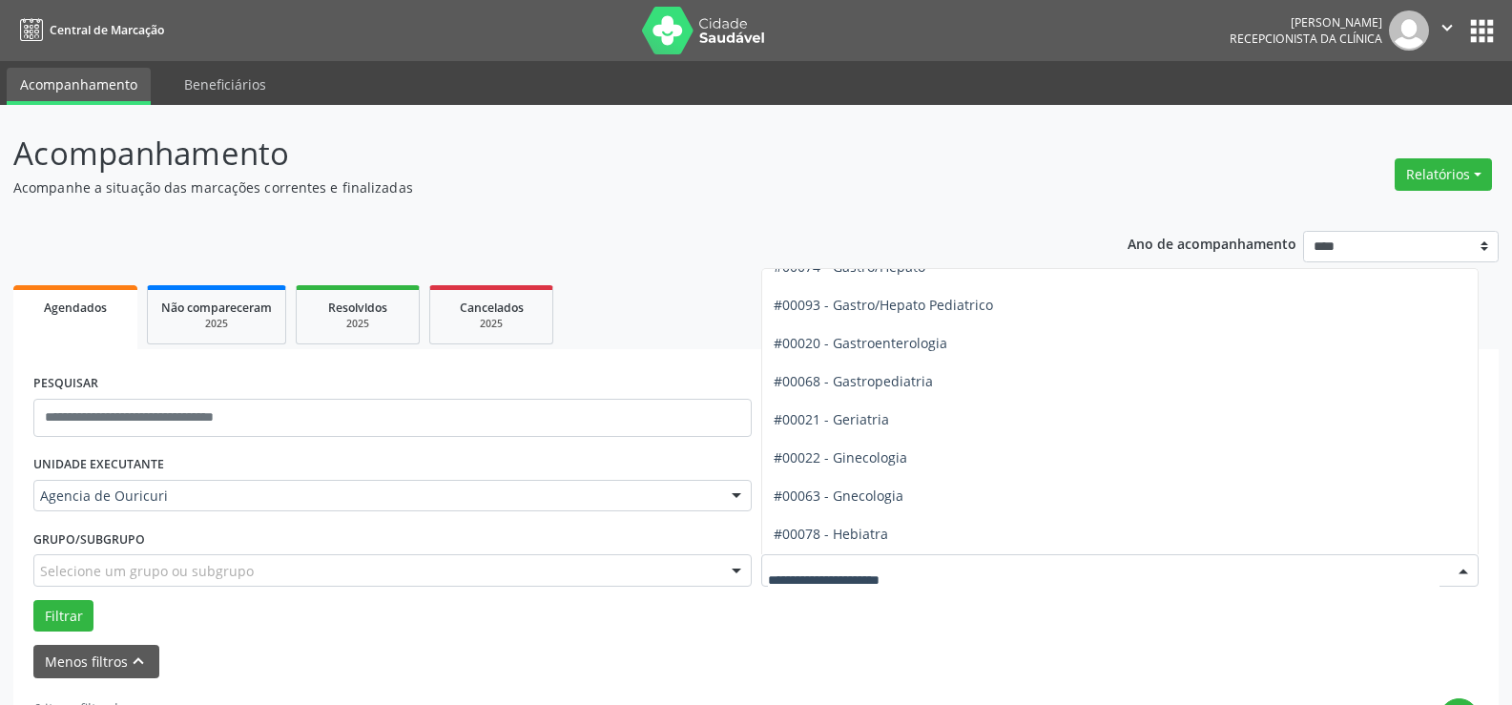
scroll to position [1165, 0]
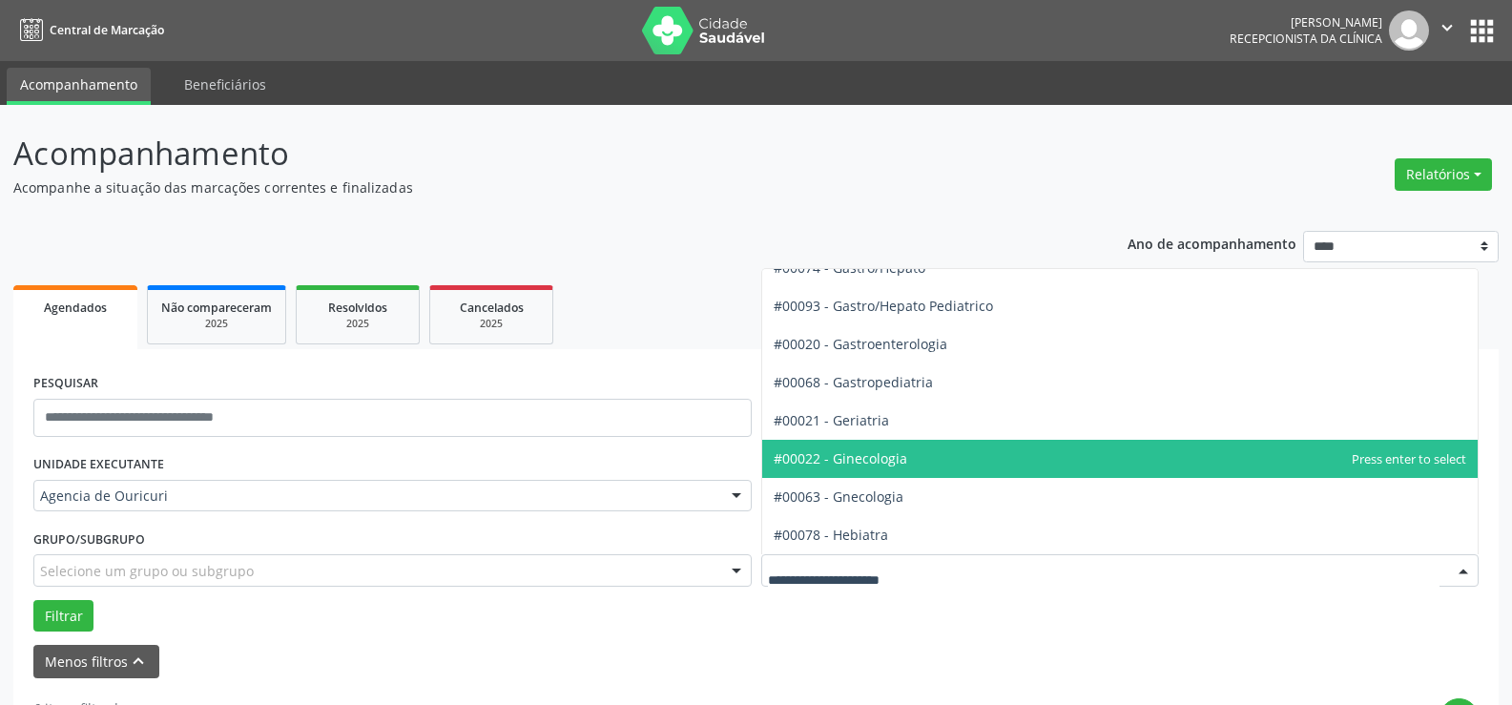
click at [898, 449] on span "#00022 - Ginecologia" at bounding box center [841, 458] width 134 height 18
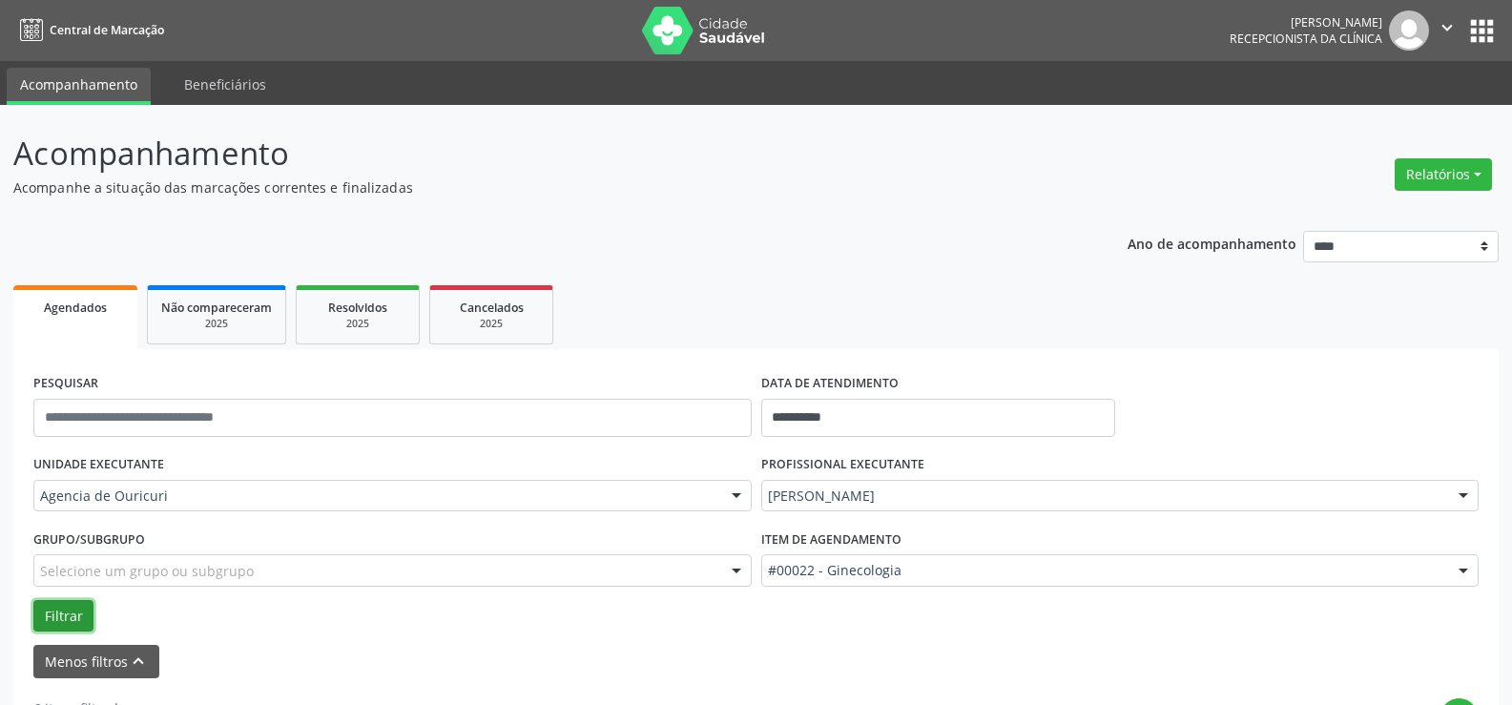
click at [77, 606] on button "Filtrar" at bounding box center [63, 616] width 60 height 32
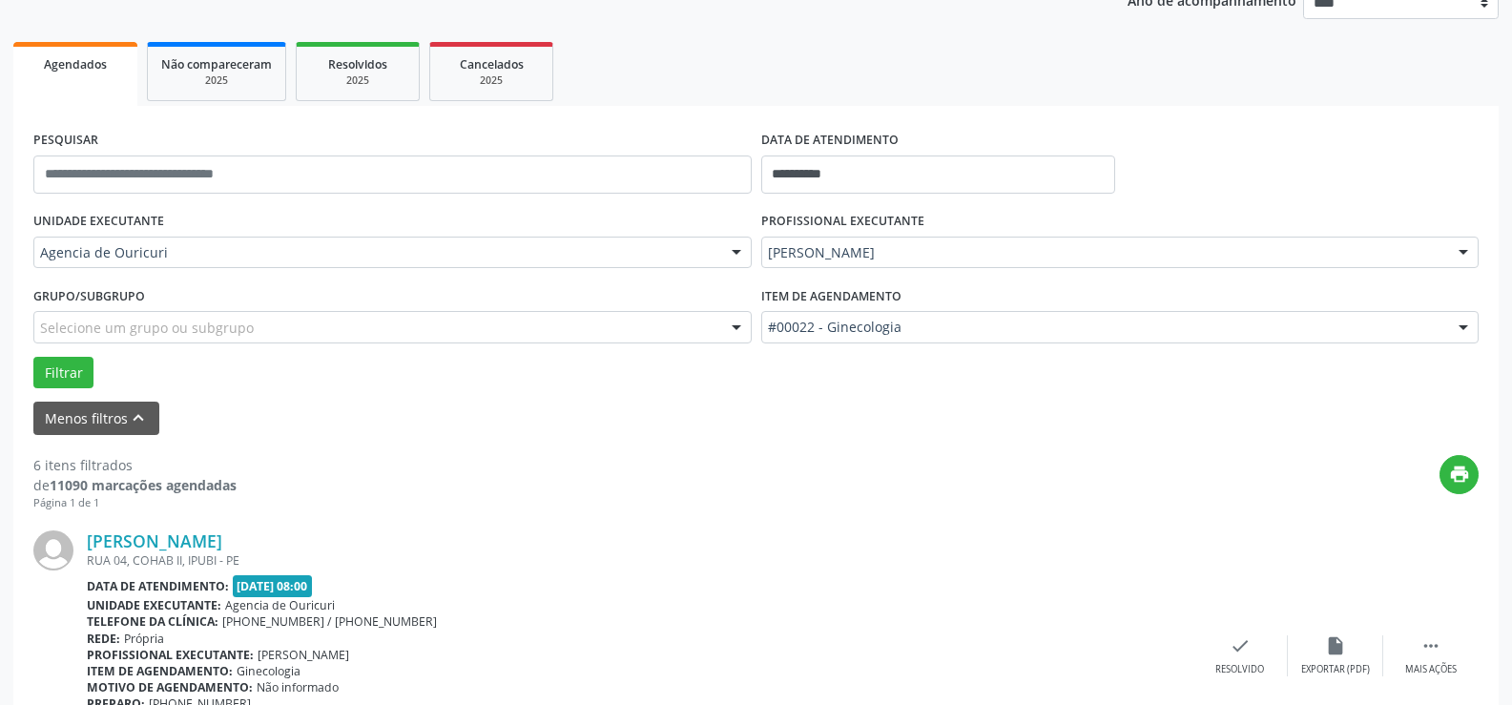
scroll to position [208, 0]
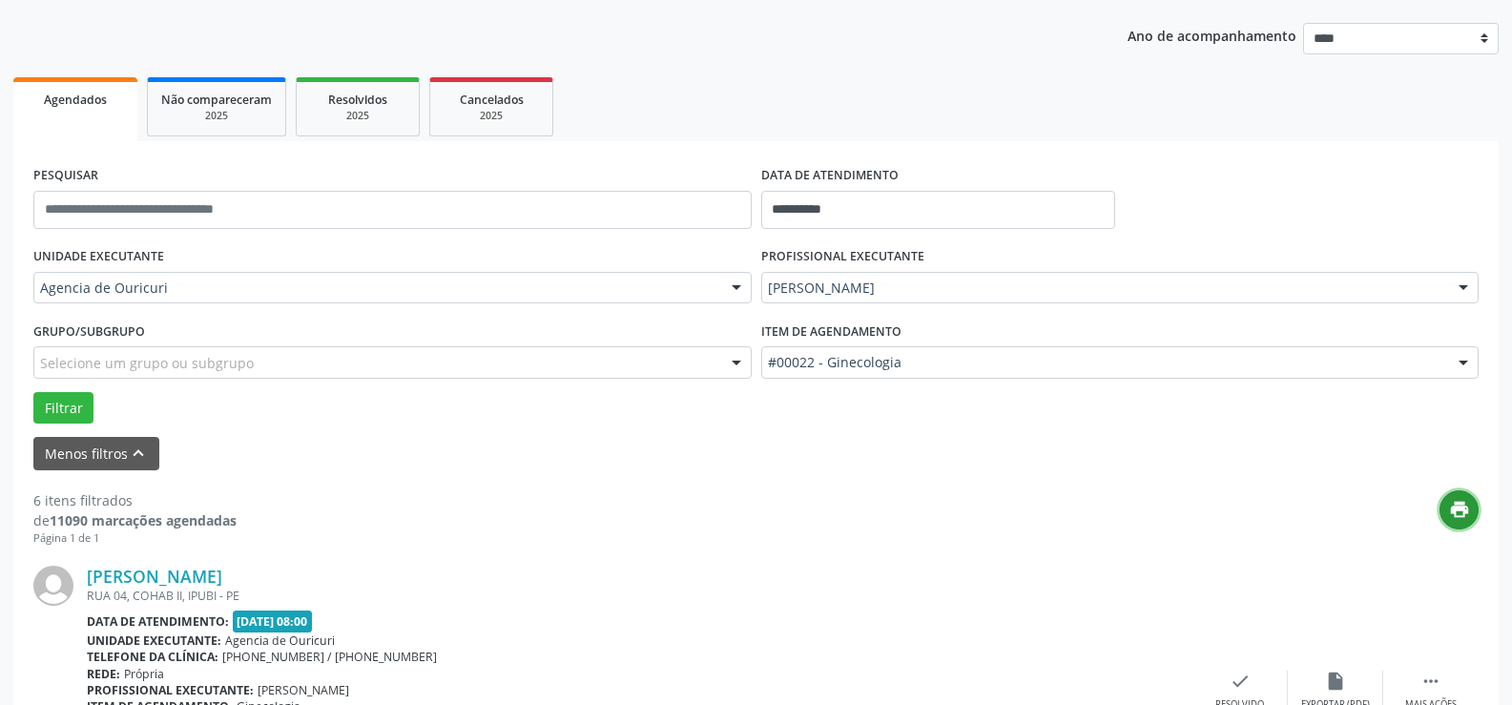
click at [1457, 510] on icon "print" at bounding box center [1459, 509] width 21 height 21
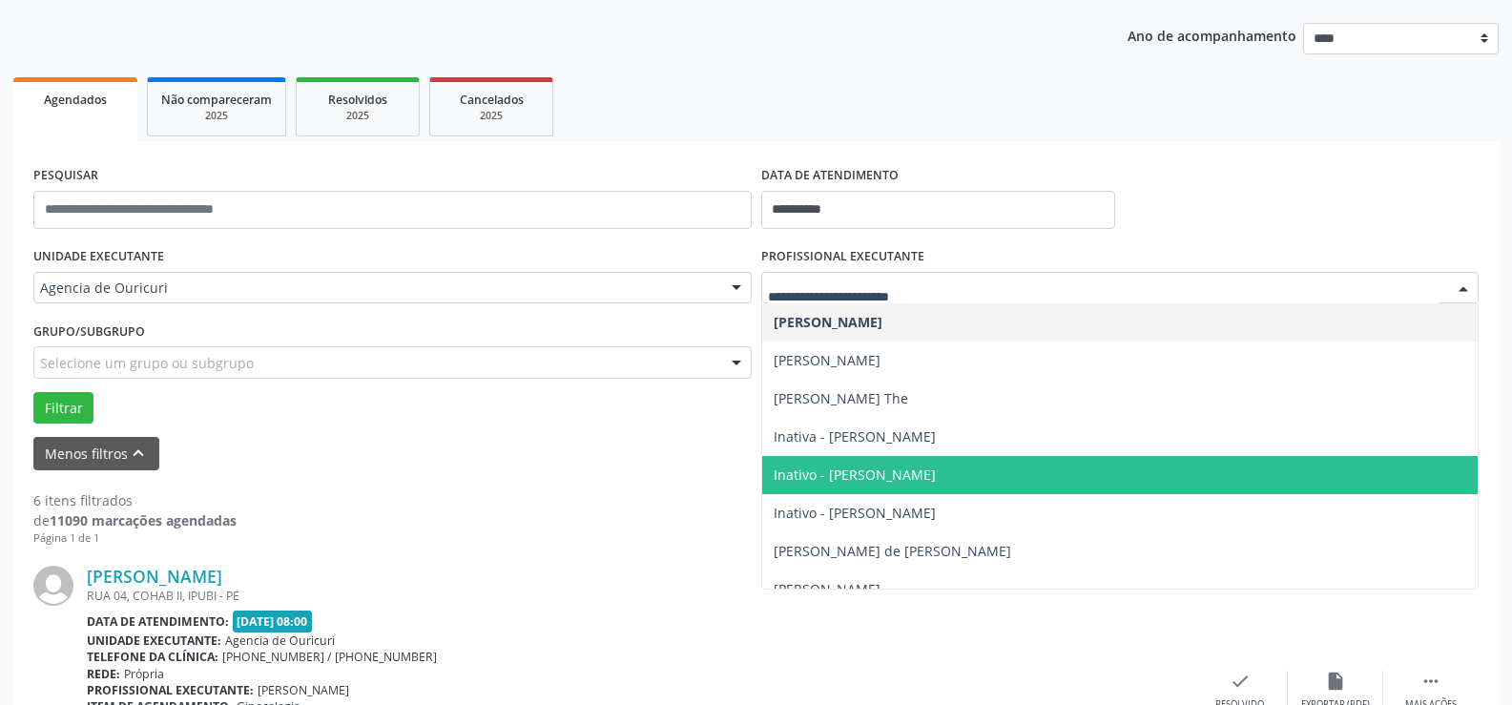
scroll to position [115, 0]
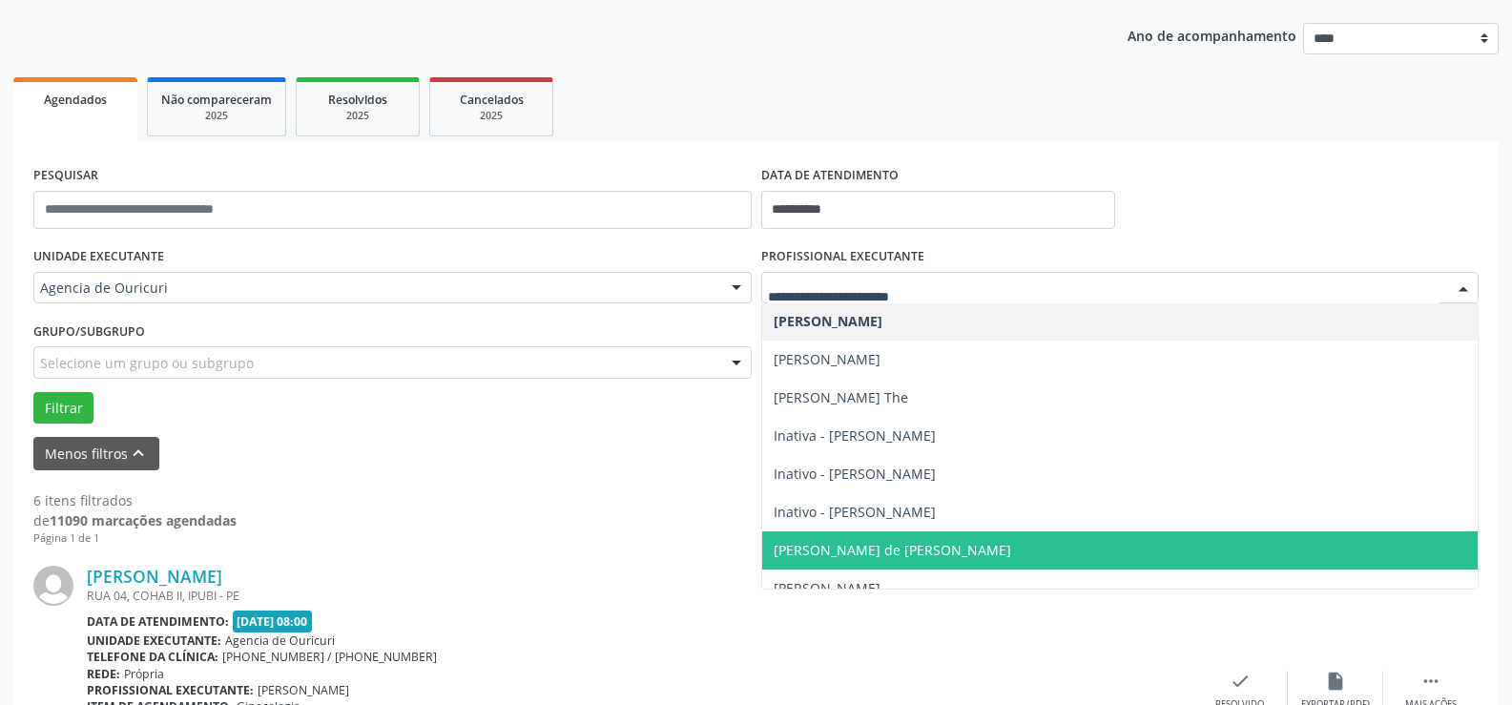
click at [823, 542] on span "[PERSON_NAME] de [PERSON_NAME]" at bounding box center [892, 550] width 237 height 18
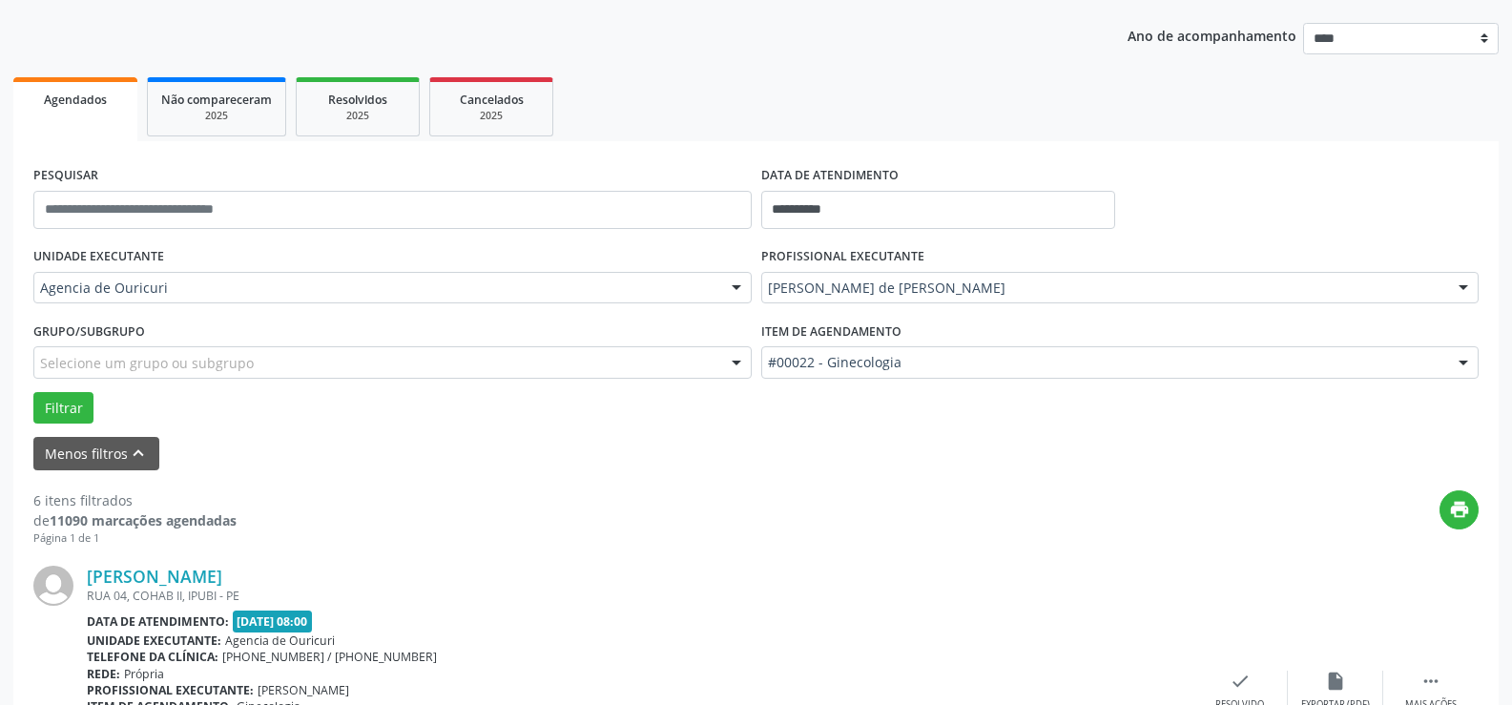
click at [865, 351] on div "#00022 - Ginecologia" at bounding box center [1120, 362] width 718 height 32
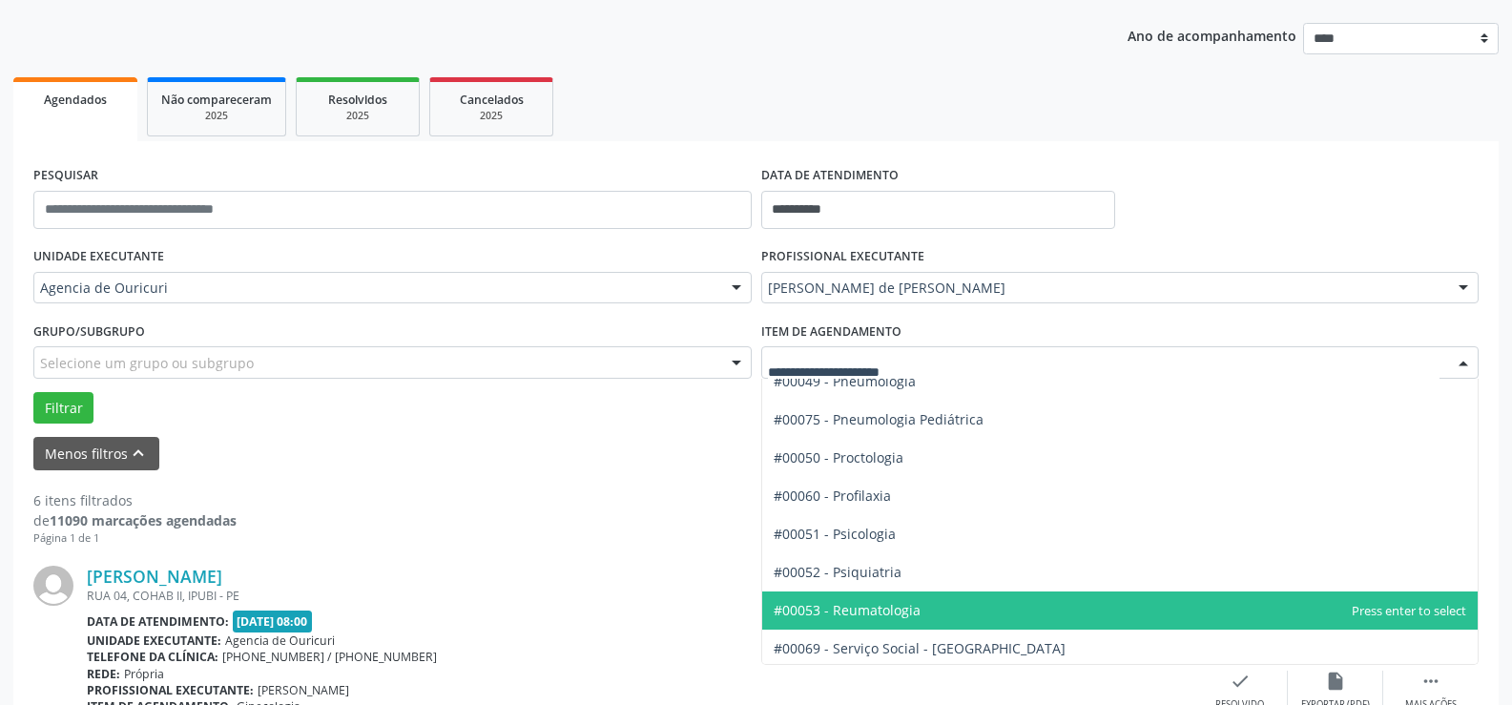
scroll to position [3072, 0]
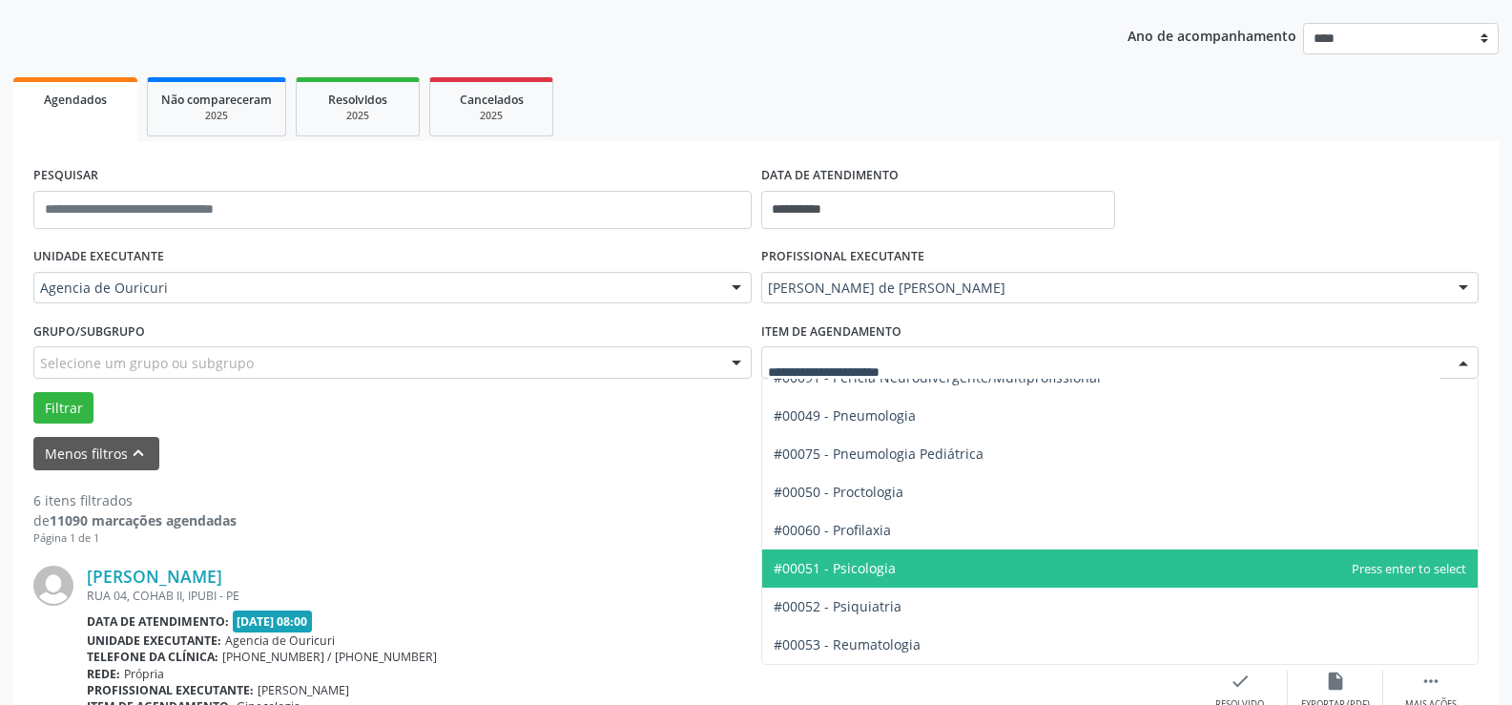
click at [865, 577] on span "#00051 - Psicologia" at bounding box center [1120, 568] width 716 height 38
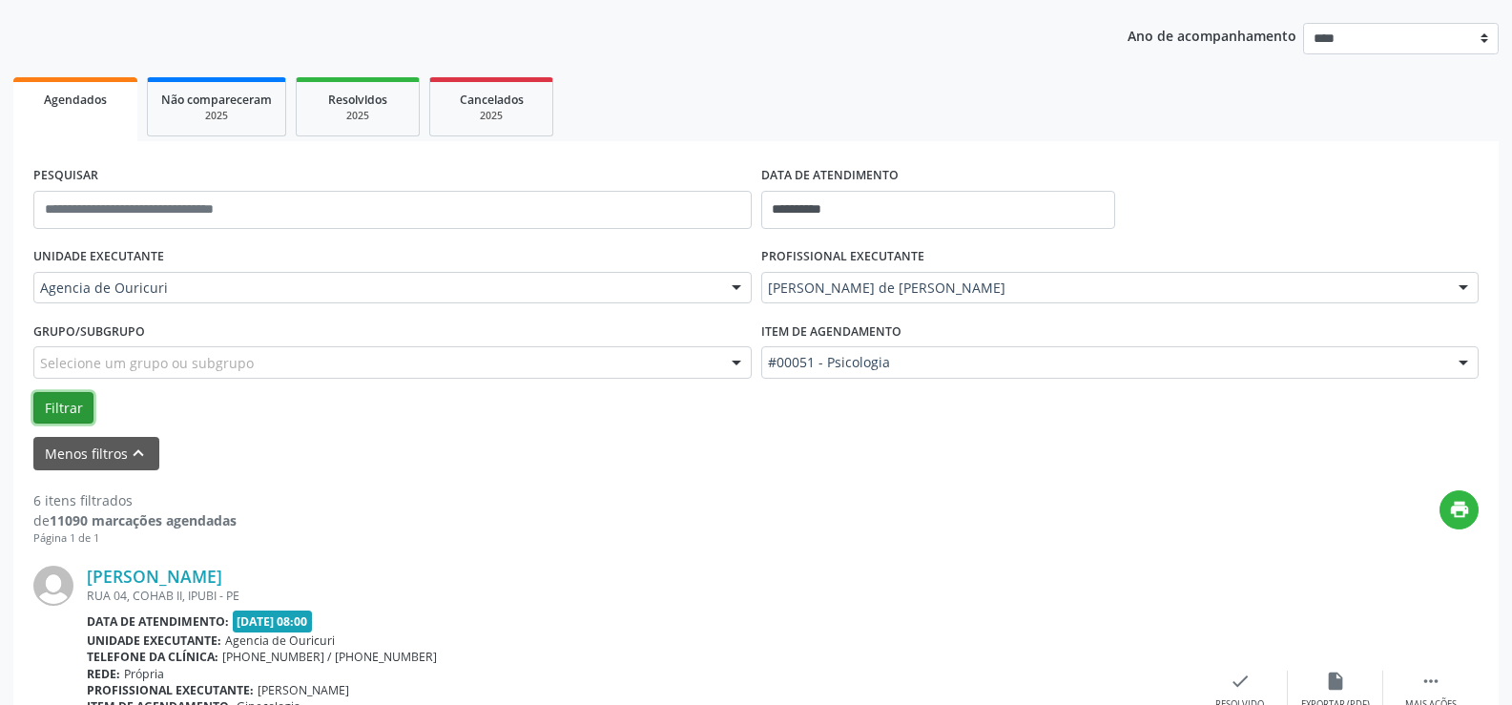
click at [67, 406] on button "Filtrar" at bounding box center [63, 408] width 60 height 32
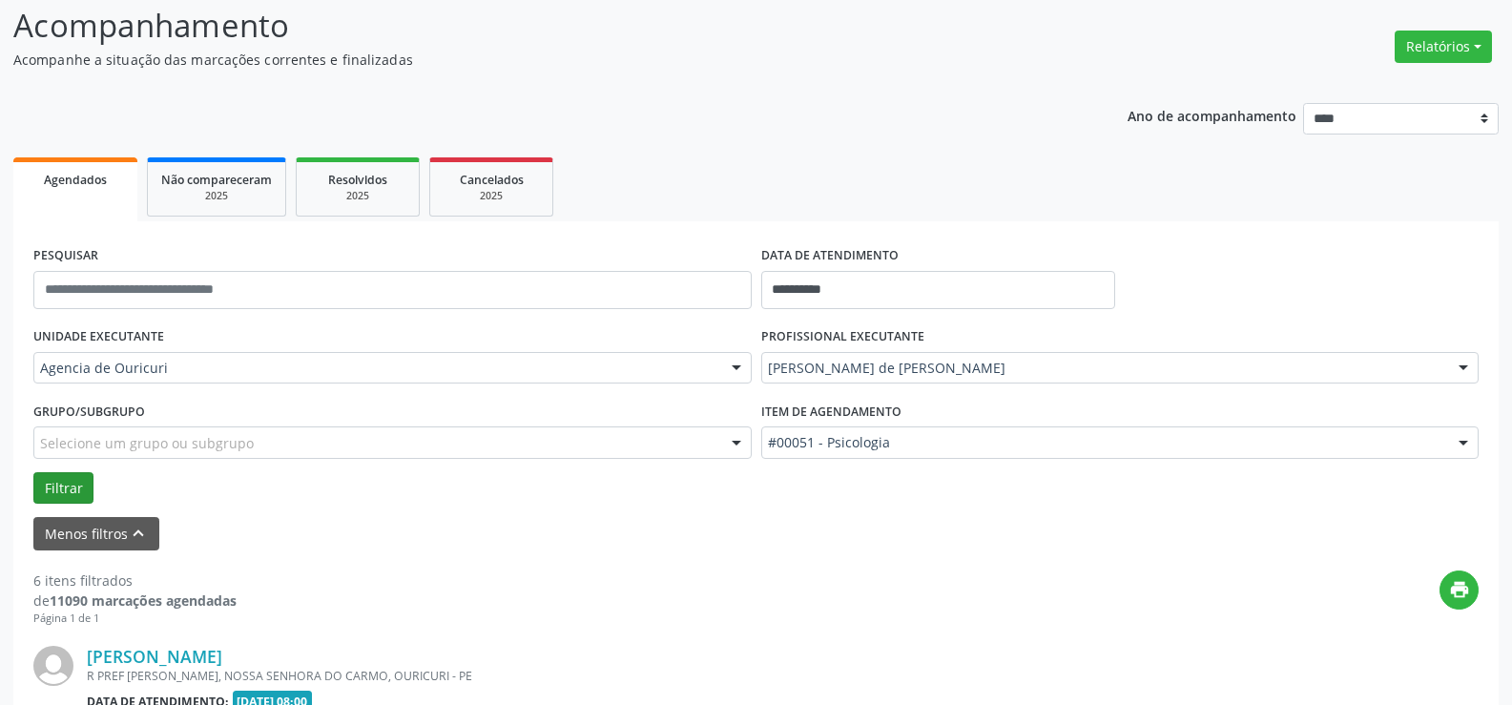
scroll to position [208, 0]
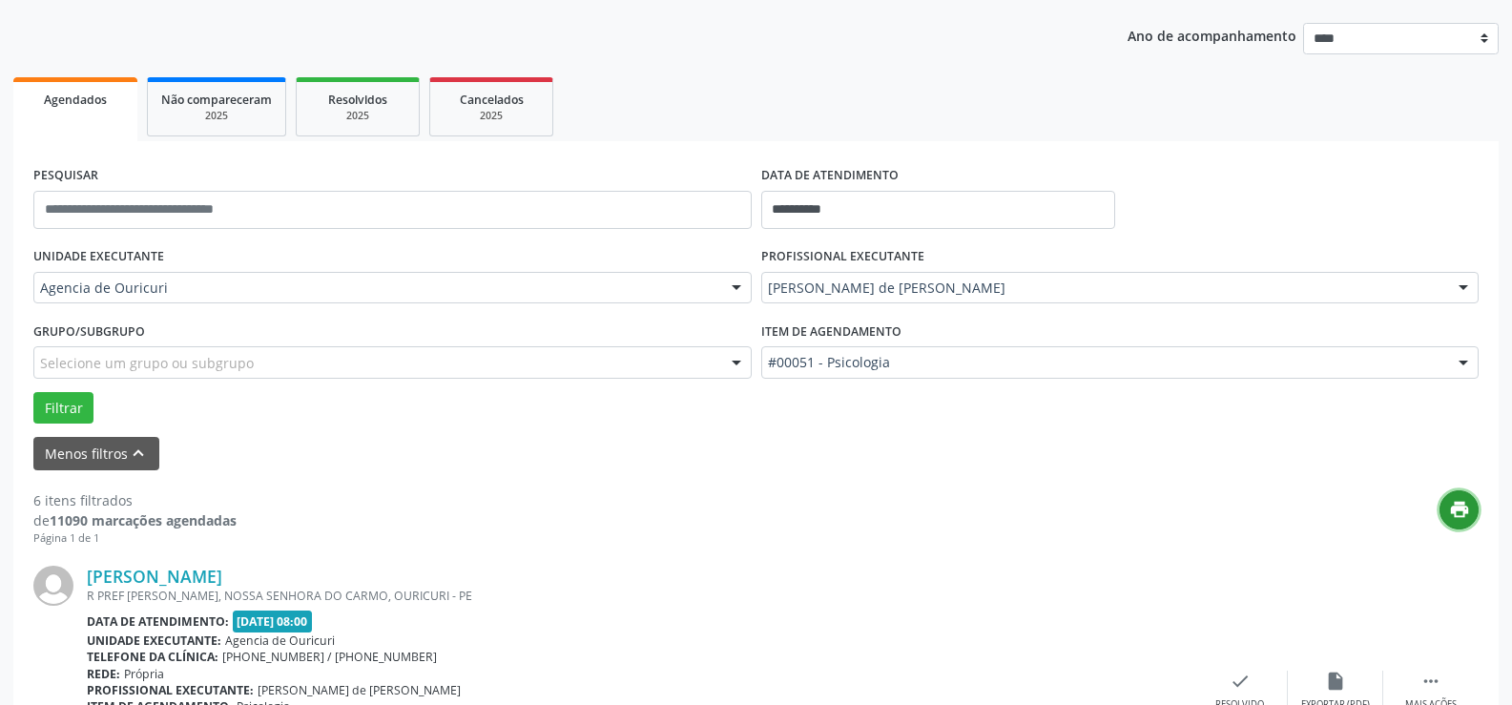
click at [1470, 510] on button "print" at bounding box center [1458, 509] width 39 height 39
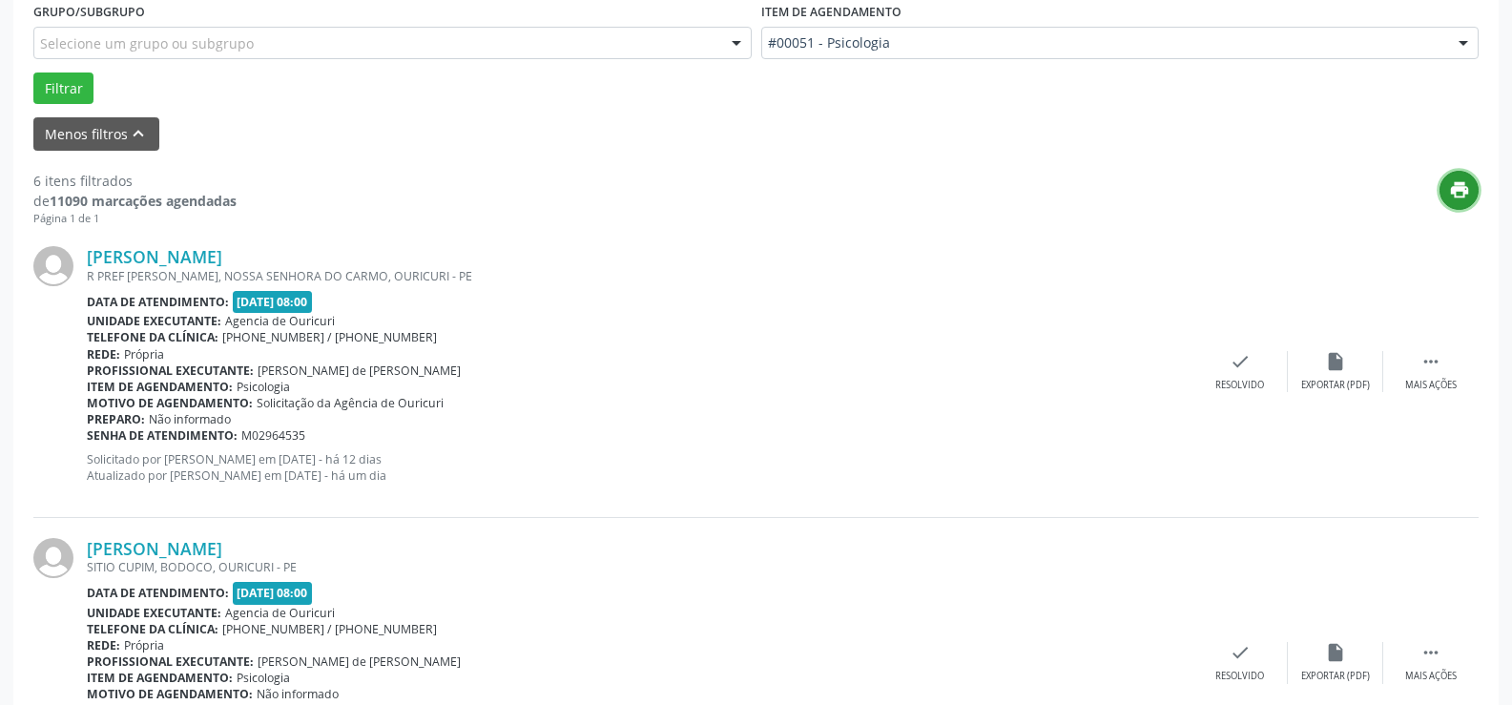
scroll to position [494, 0]
